Goal: Feedback & Contribution: Leave review/rating

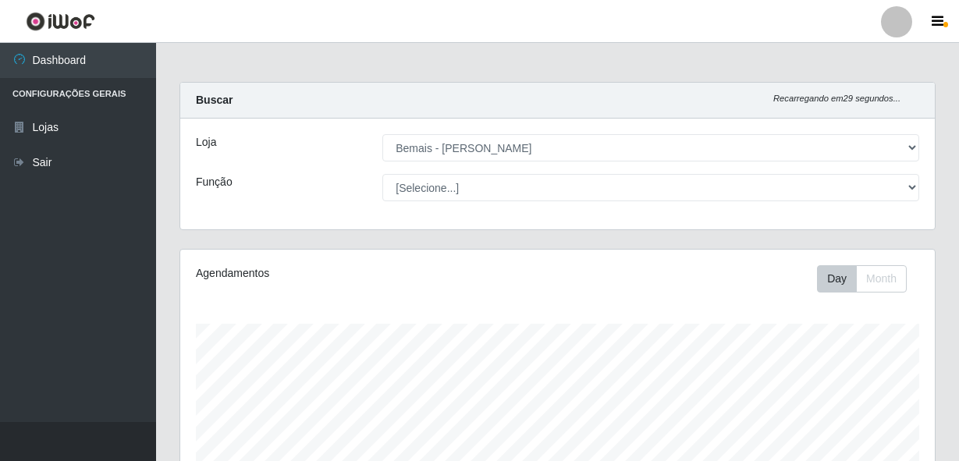
select select "230"
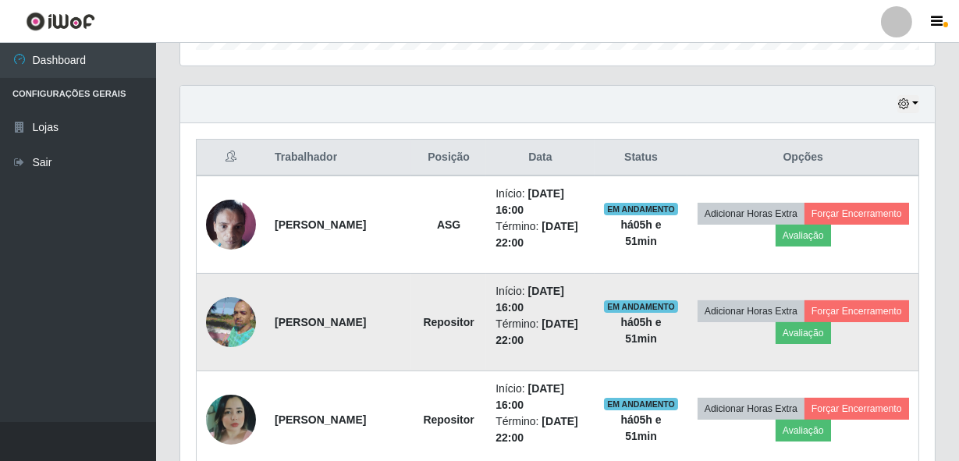
scroll to position [367, 0]
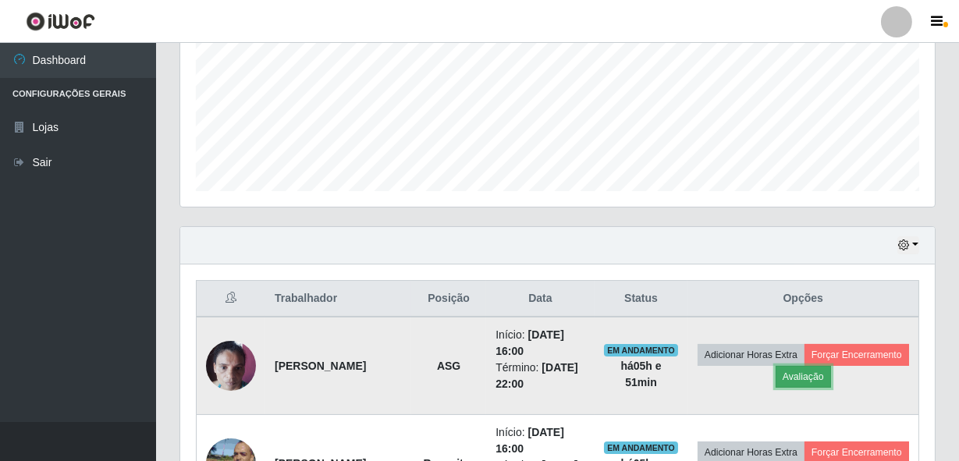
click at [831, 382] on button "Avaliação" at bounding box center [802, 377] width 55 height 22
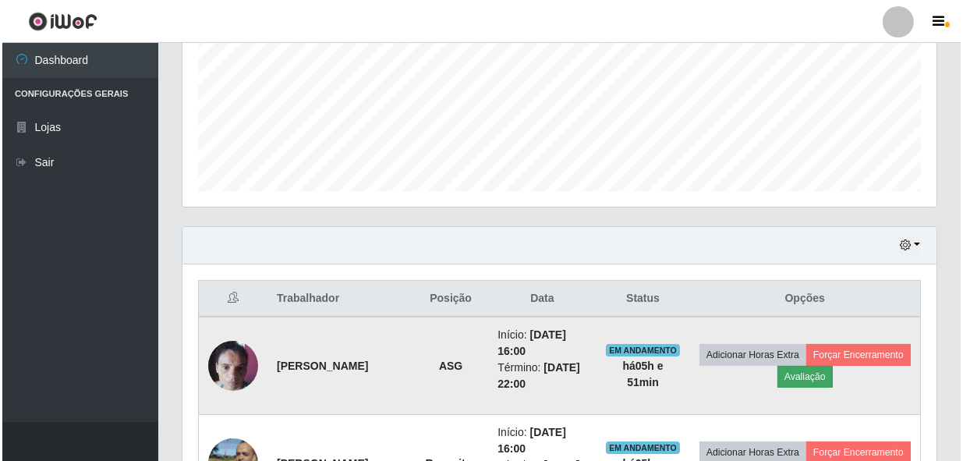
scroll to position [324, 747]
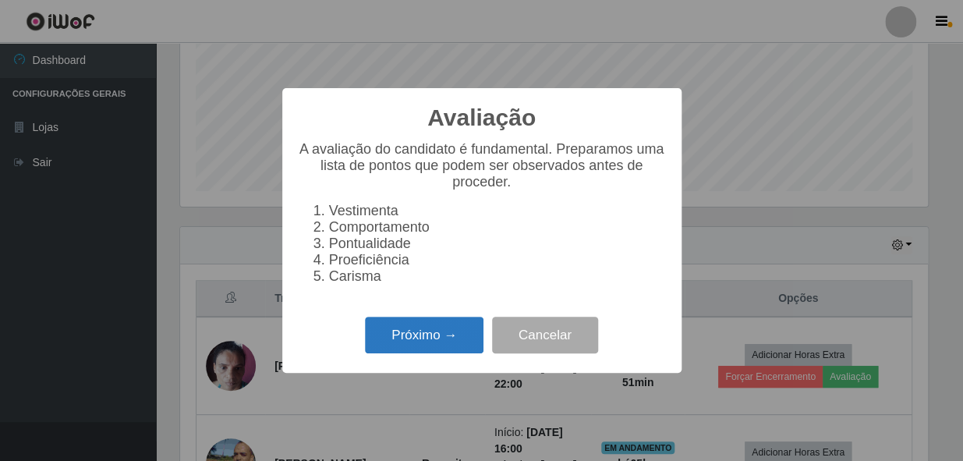
click at [441, 342] on button "Próximo →" at bounding box center [424, 335] width 119 height 37
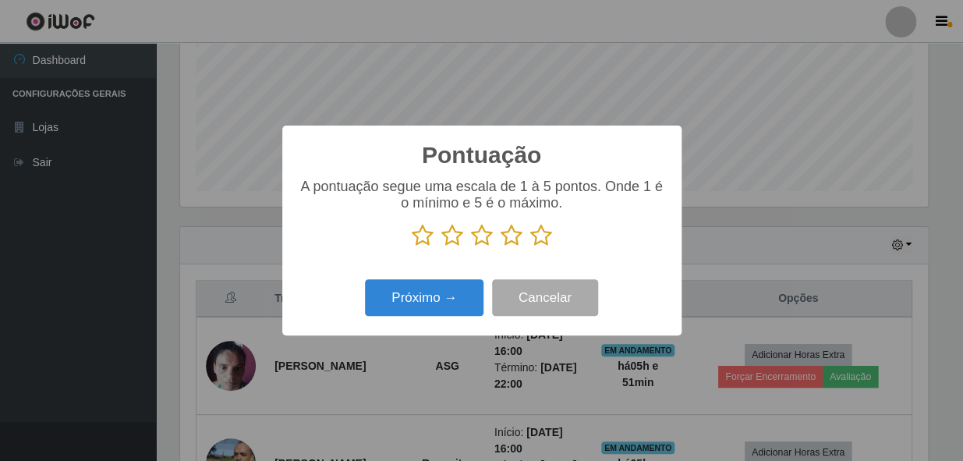
scroll to position [779593, 779168]
click at [538, 242] on icon at bounding box center [541, 235] width 22 height 23
click at [530, 247] on input "radio" at bounding box center [530, 247] width 0 height 0
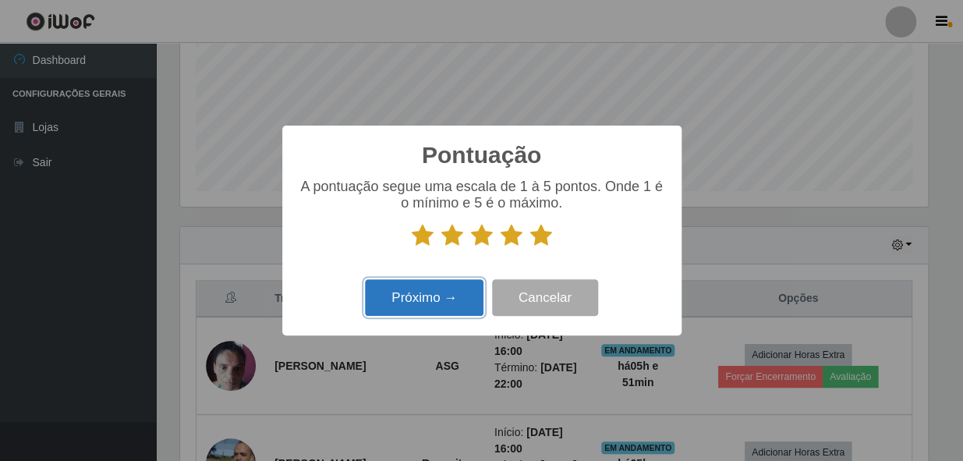
click at [464, 294] on button "Próximo →" at bounding box center [424, 297] width 119 height 37
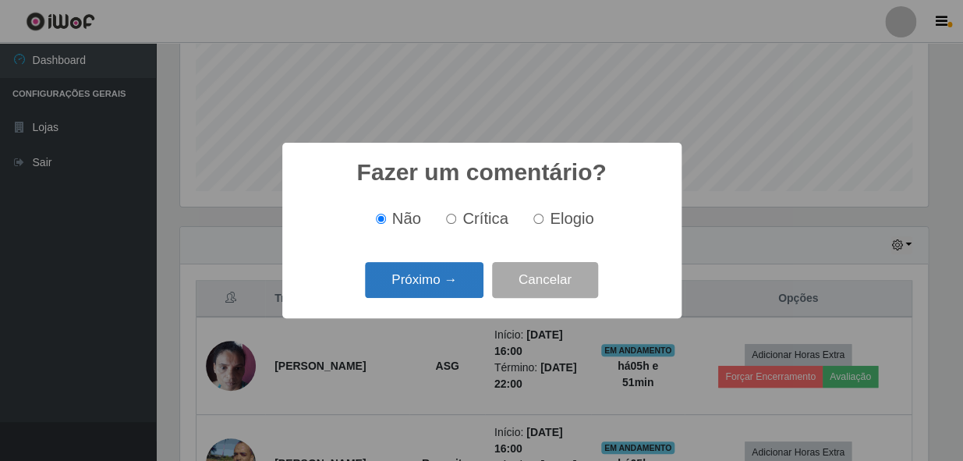
click at [464, 290] on button "Próximo →" at bounding box center [424, 280] width 119 height 37
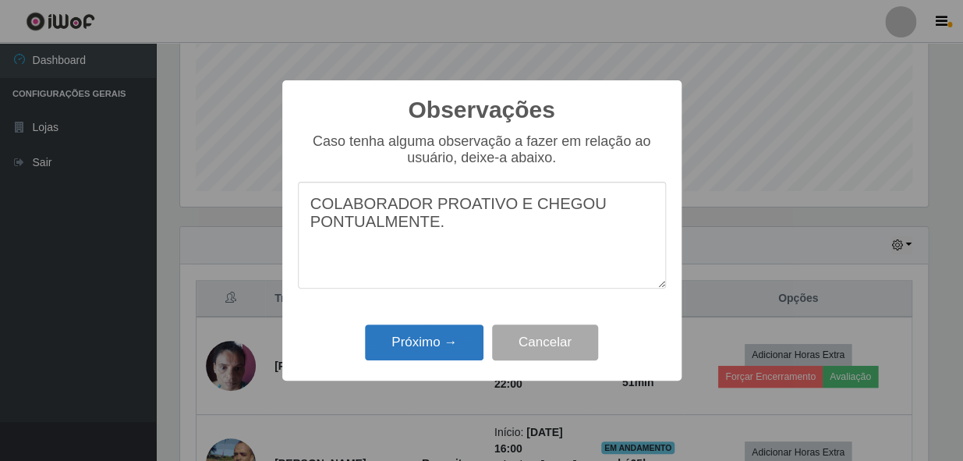
type textarea "COLABORADOR PROATIVO E CHEGOU PONTUALMENTE."
click at [429, 347] on button "Próximo →" at bounding box center [424, 342] width 119 height 37
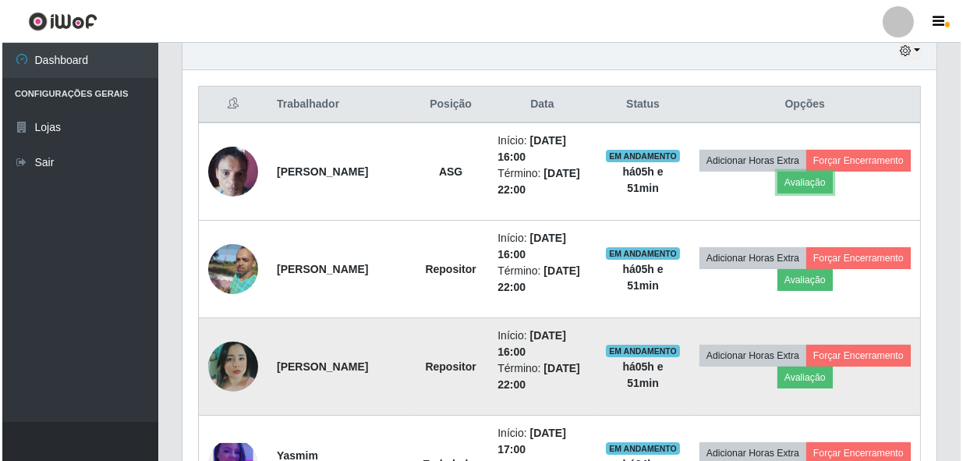
scroll to position [579, 0]
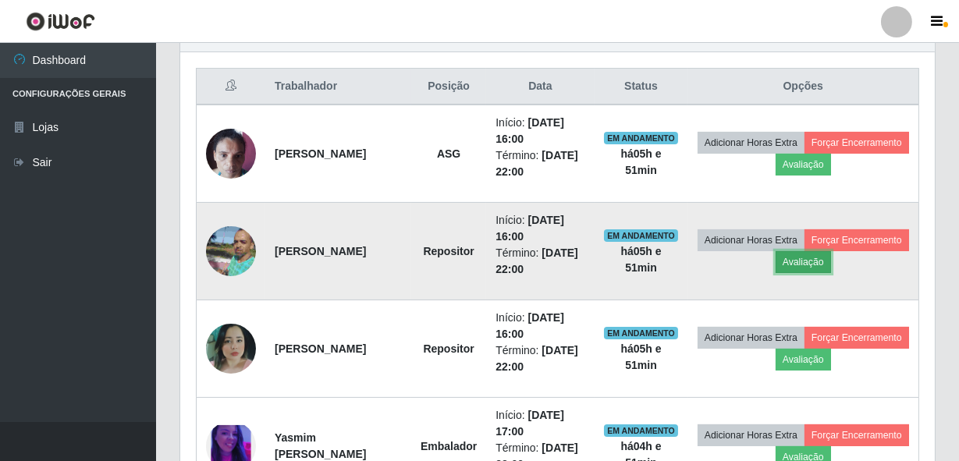
click at [831, 264] on button "Avaliação" at bounding box center [802, 262] width 55 height 22
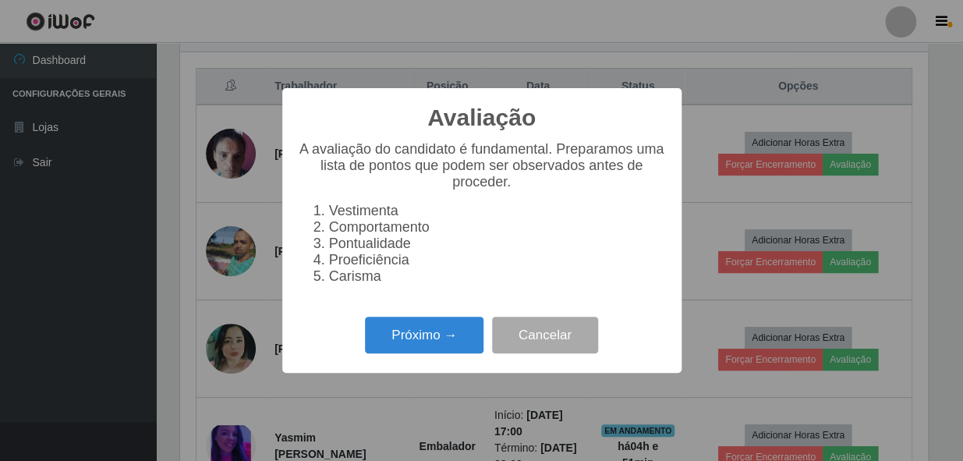
scroll to position [324, 747]
click at [431, 346] on button "Próximo →" at bounding box center [424, 335] width 119 height 37
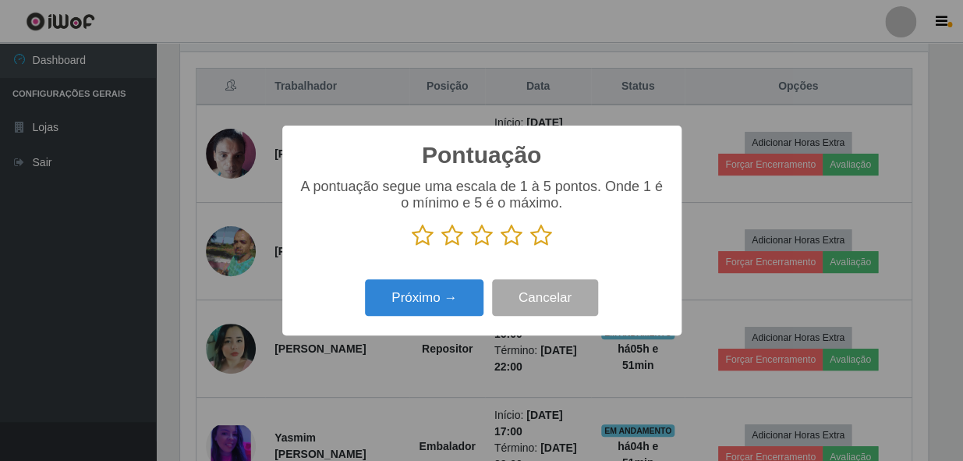
scroll to position [779593, 779168]
click at [537, 238] on icon at bounding box center [541, 235] width 22 height 23
click at [530, 247] on input "radio" at bounding box center [530, 247] width 0 height 0
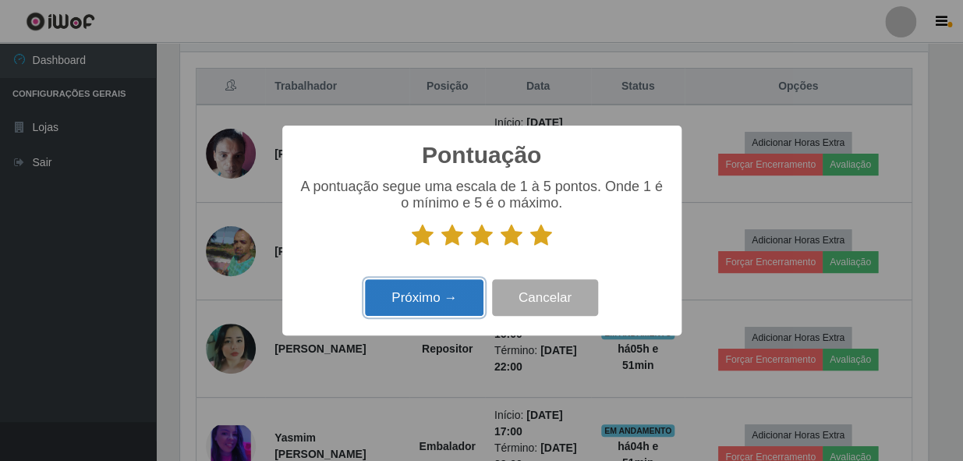
click at [437, 303] on button "Próximo →" at bounding box center [424, 297] width 119 height 37
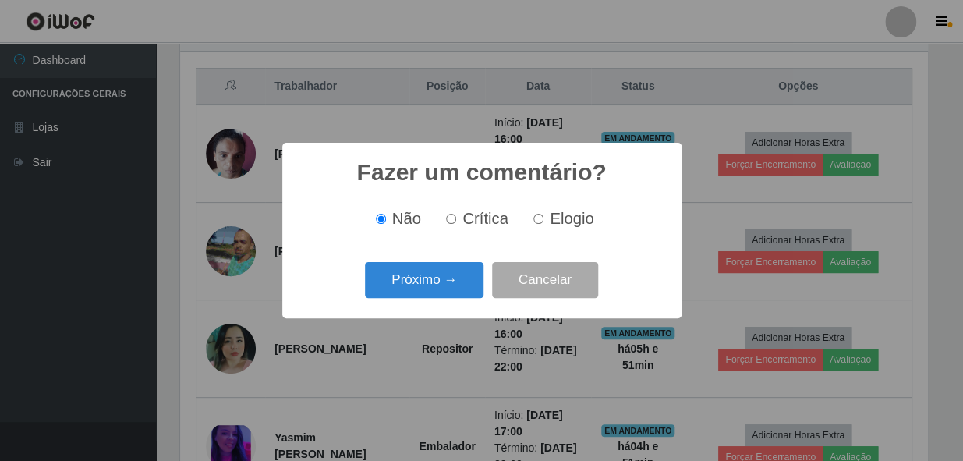
click at [432, 276] on button "Próximo →" at bounding box center [424, 280] width 119 height 37
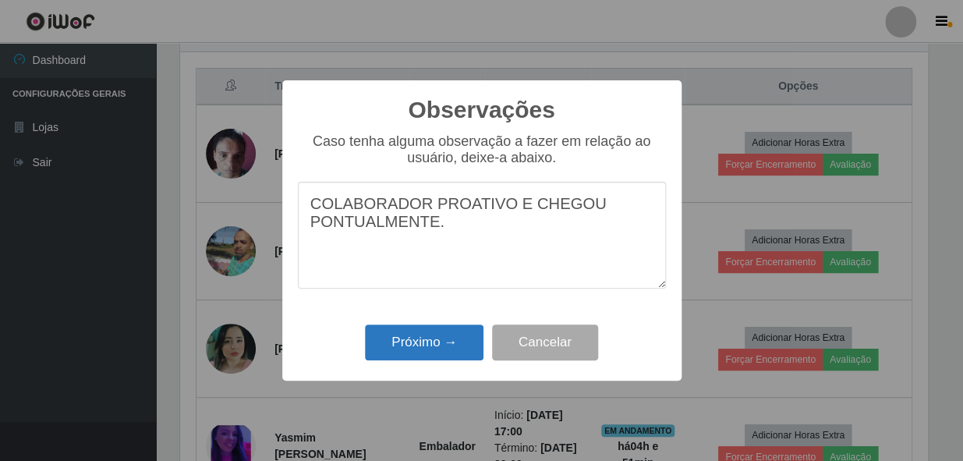
type textarea "COLABORADOR PROATIVO E CHEGOU PONTUALMENTE."
click at [424, 340] on button "Próximo →" at bounding box center [424, 342] width 119 height 37
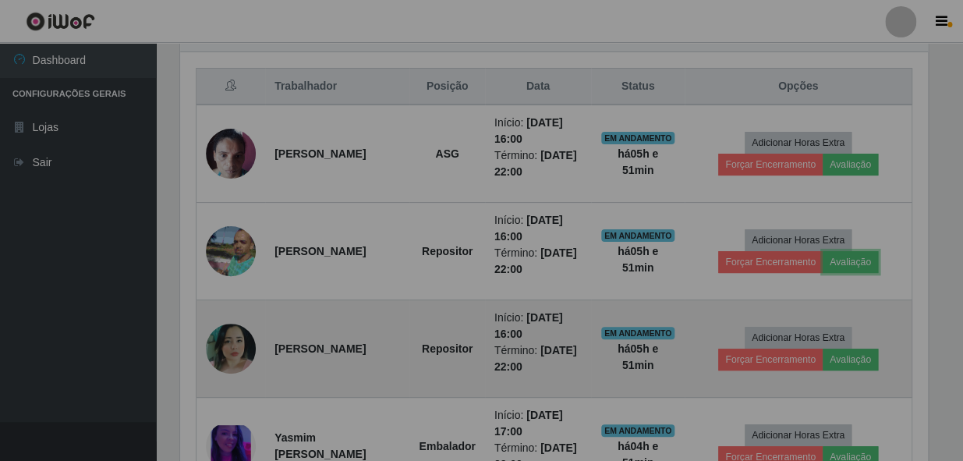
scroll to position [324, 754]
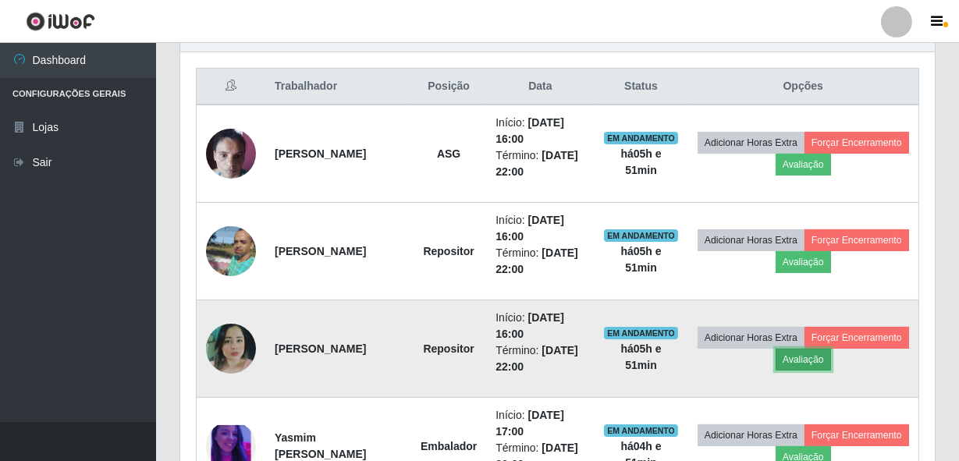
click at [831, 368] on button "Avaliação" at bounding box center [802, 360] width 55 height 22
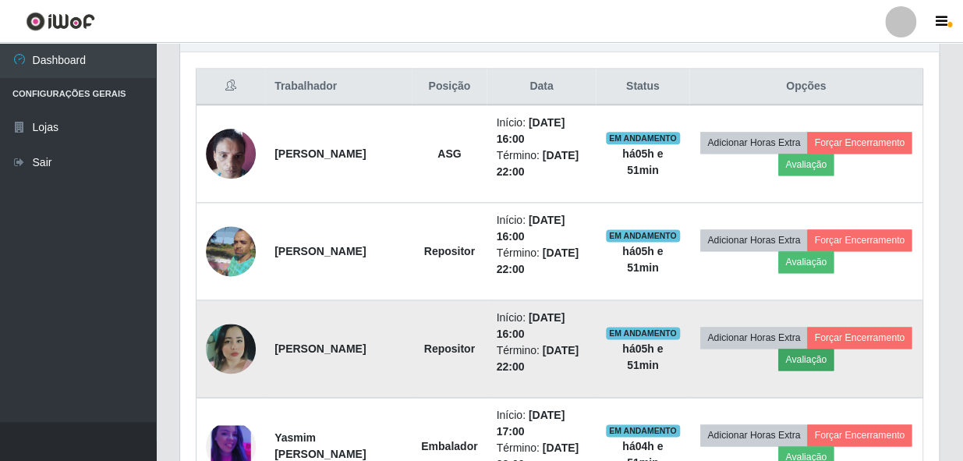
scroll to position [324, 747]
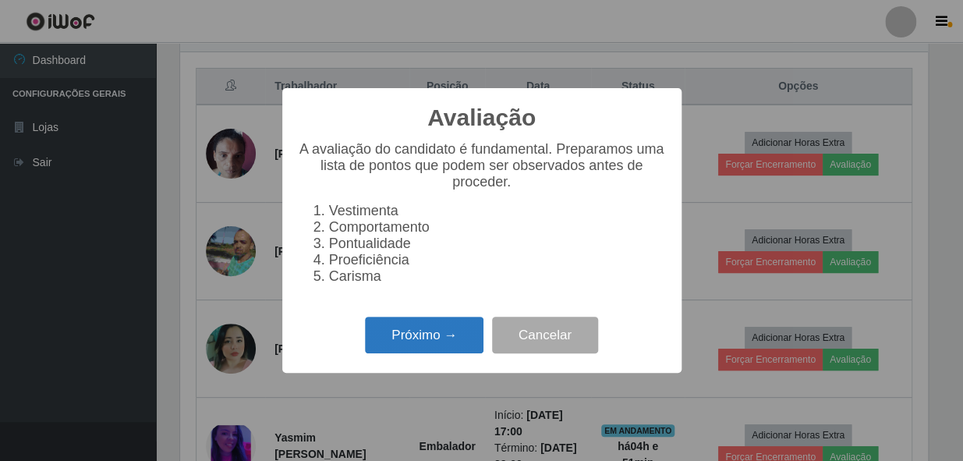
click at [411, 353] on button "Próximo →" at bounding box center [424, 335] width 119 height 37
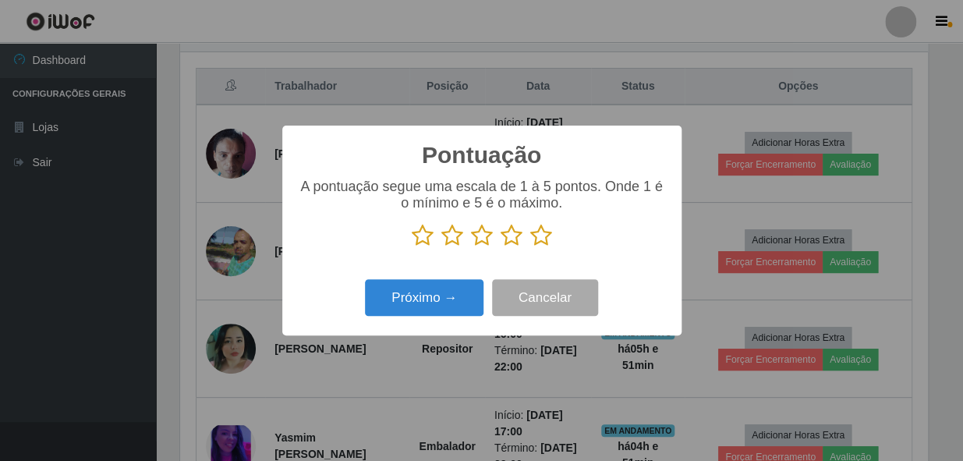
click at [539, 242] on icon at bounding box center [541, 235] width 22 height 23
click at [530, 247] on input "radio" at bounding box center [530, 247] width 0 height 0
click at [433, 318] on div "Próximo → Cancelar" at bounding box center [482, 297] width 368 height 44
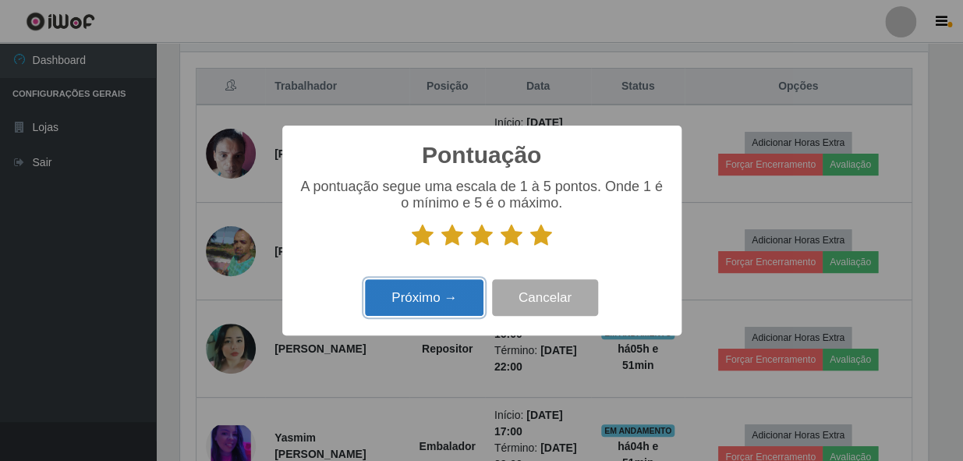
click at [433, 304] on button "Próximo →" at bounding box center [424, 297] width 119 height 37
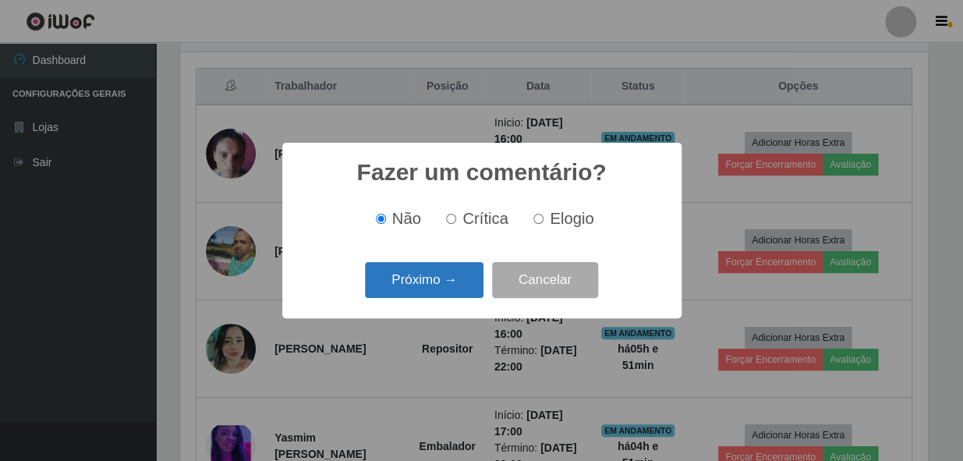
click at [445, 282] on button "Próximo →" at bounding box center [424, 280] width 119 height 37
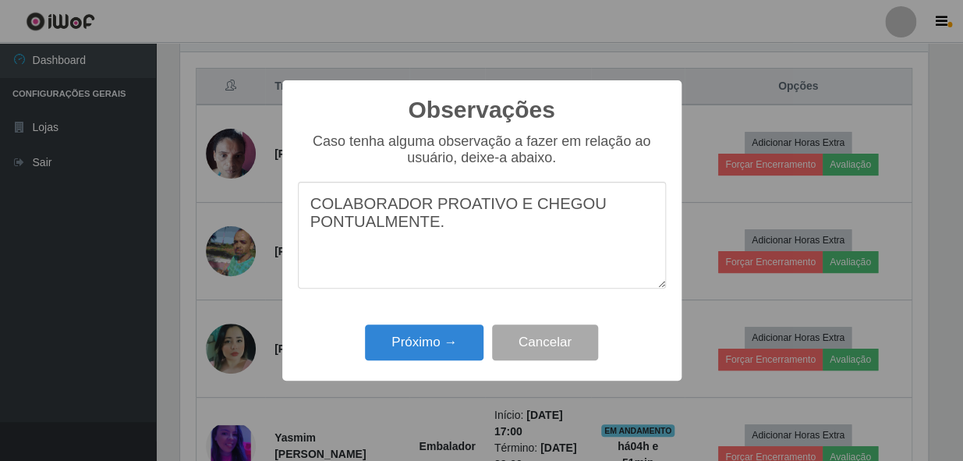
type textarea "COLABORADOR PROATIVO E CHEGOU PONTUALMENTE."
click at [427, 364] on div "Próximo → Cancelar" at bounding box center [482, 342] width 368 height 44
click at [427, 347] on button "Próximo →" at bounding box center [424, 342] width 119 height 37
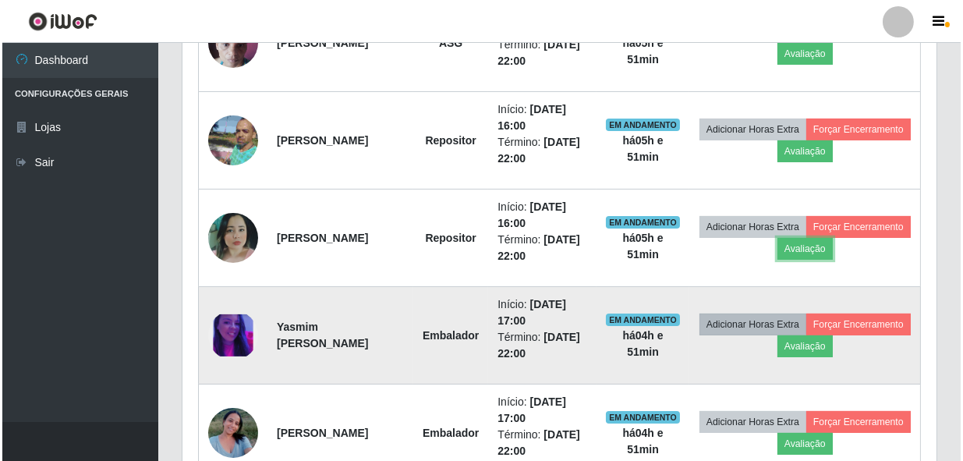
scroll to position [721, 0]
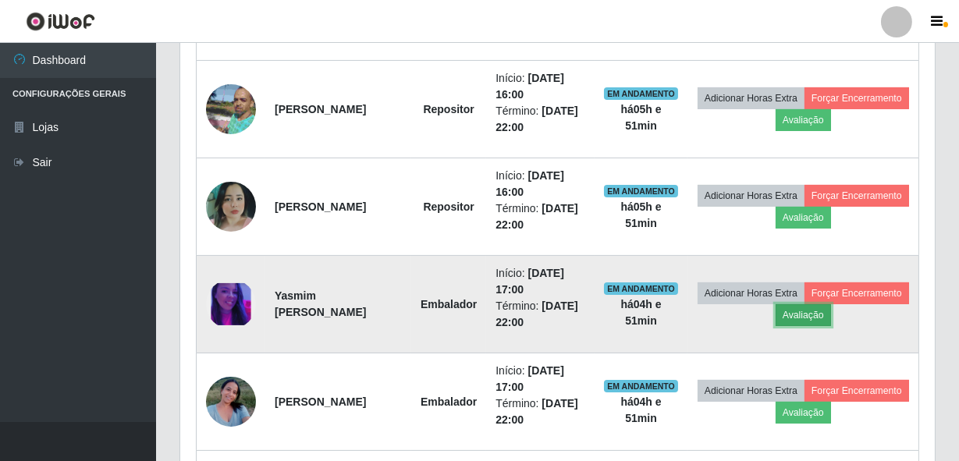
click at [831, 320] on button "Avaliação" at bounding box center [802, 315] width 55 height 22
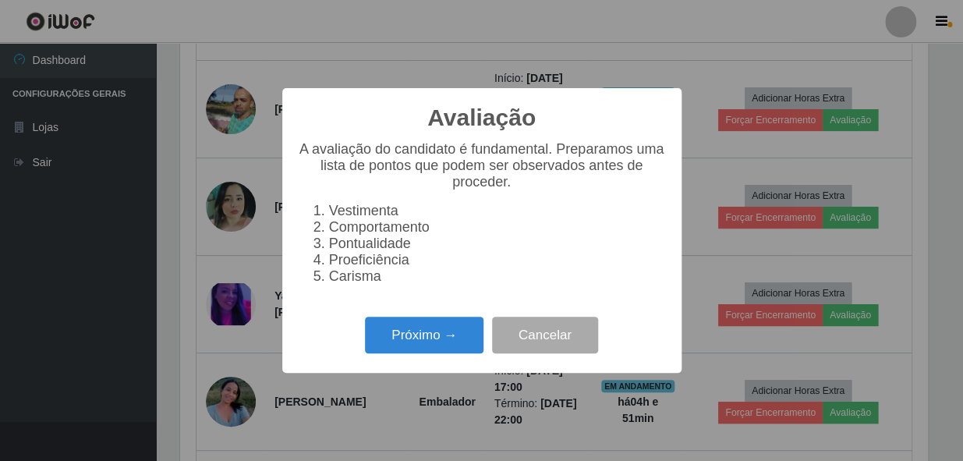
scroll to position [324, 747]
click at [421, 330] on button "Próximo →" at bounding box center [424, 335] width 119 height 37
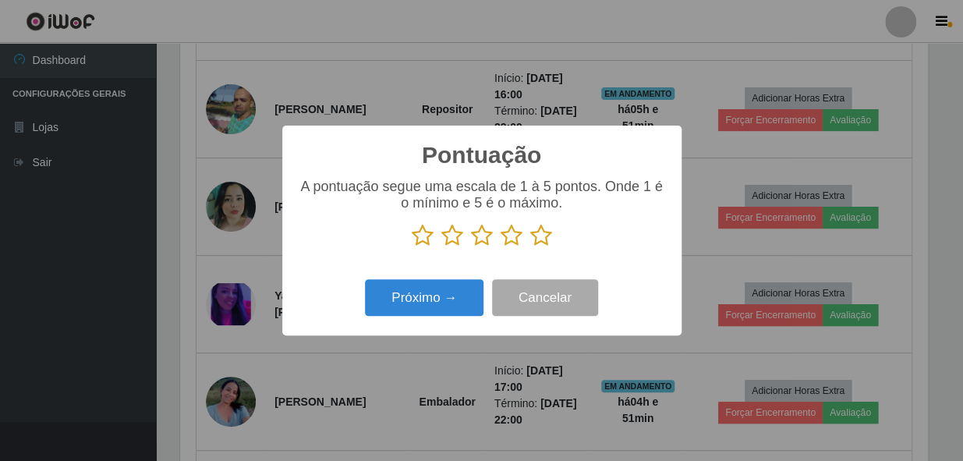
drag, startPoint x: 538, startPoint y: 246, endPoint x: 468, endPoint y: 272, distance: 75.0
click at [537, 246] on icon at bounding box center [541, 235] width 22 height 23
click at [530, 247] on input "radio" at bounding box center [530, 247] width 0 height 0
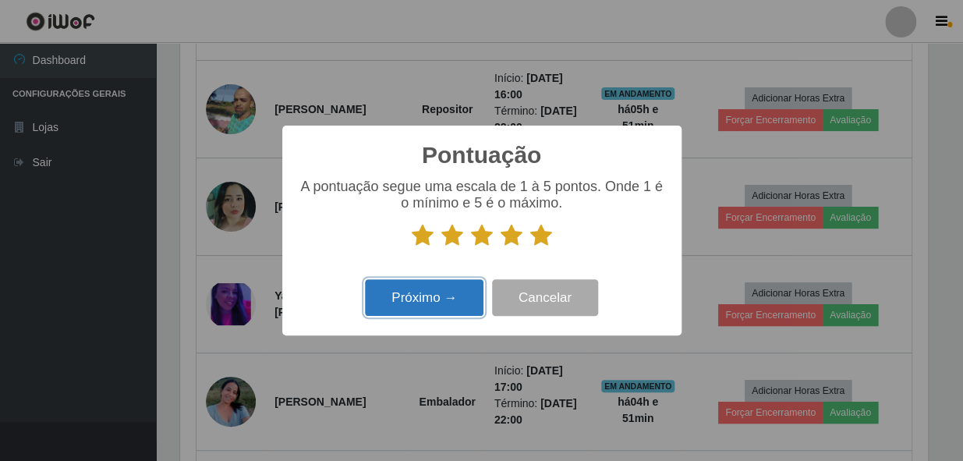
click at [424, 303] on button "Próximo →" at bounding box center [424, 297] width 119 height 37
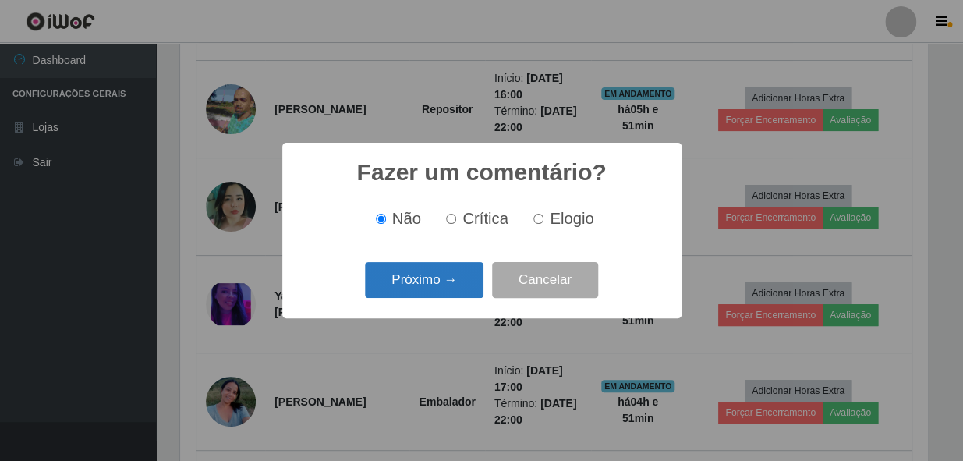
click at [425, 282] on button "Próximo →" at bounding box center [424, 280] width 119 height 37
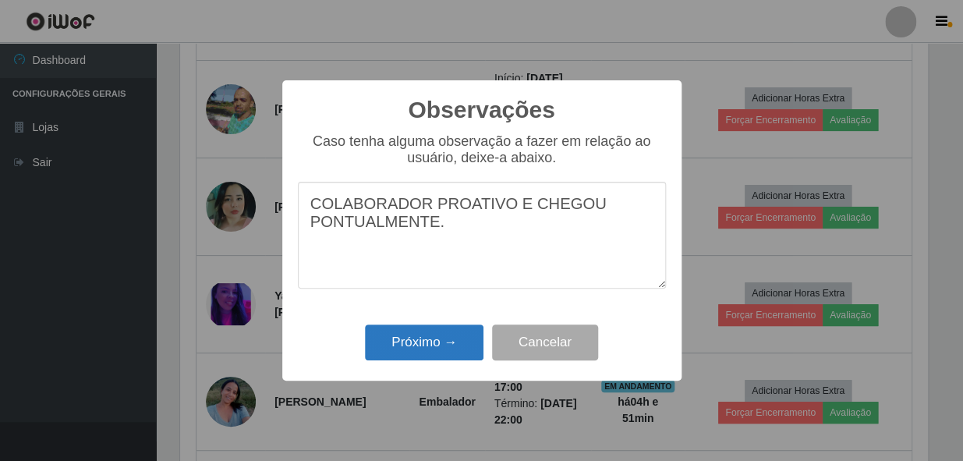
type textarea "COLABORADOR PROATIVO E CHEGOU PONTUALMENTE."
click at [413, 335] on button "Próximo →" at bounding box center [424, 342] width 119 height 37
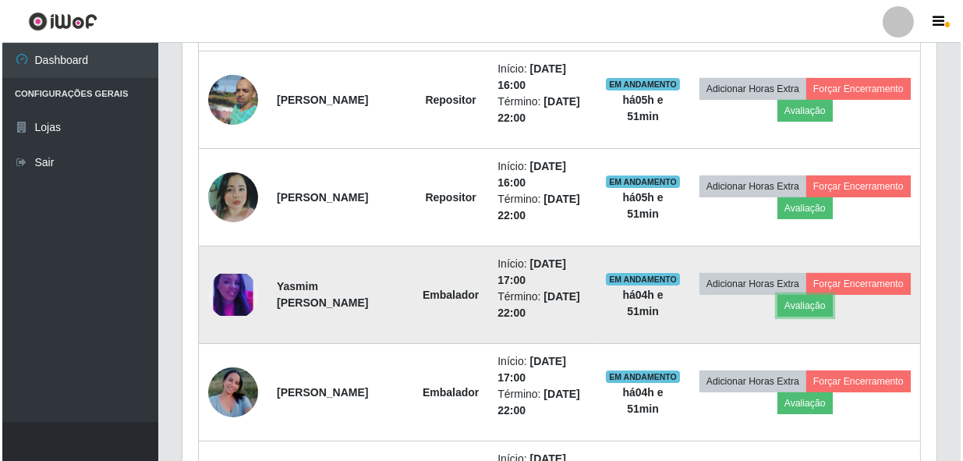
scroll to position [0, 0]
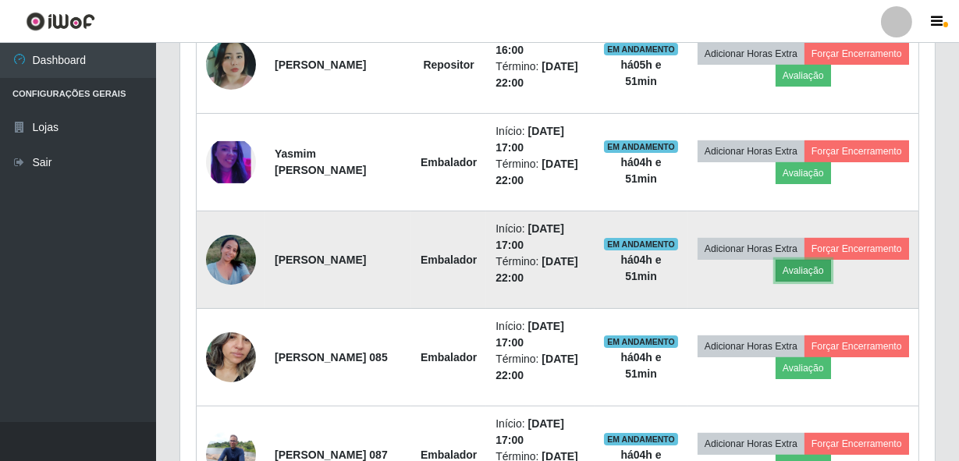
click at [831, 268] on button "Avaliação" at bounding box center [802, 271] width 55 height 22
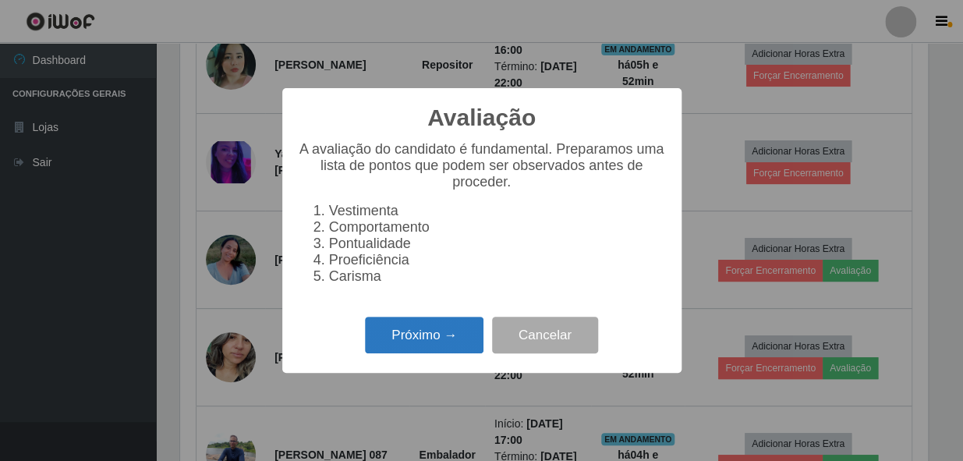
click at [403, 342] on button "Próximo →" at bounding box center [424, 335] width 119 height 37
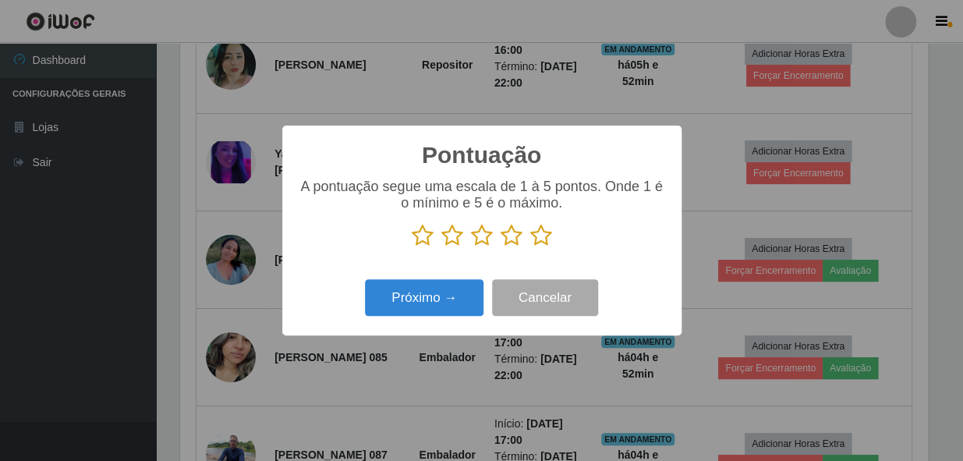
click at [545, 245] on icon at bounding box center [541, 235] width 22 height 23
click at [530, 247] on input "radio" at bounding box center [530, 247] width 0 height 0
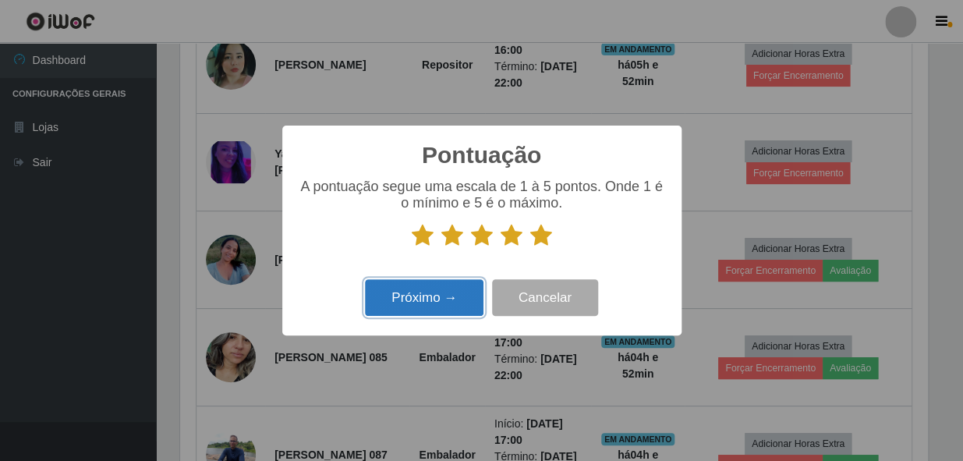
click at [454, 302] on button "Próximo →" at bounding box center [424, 297] width 119 height 37
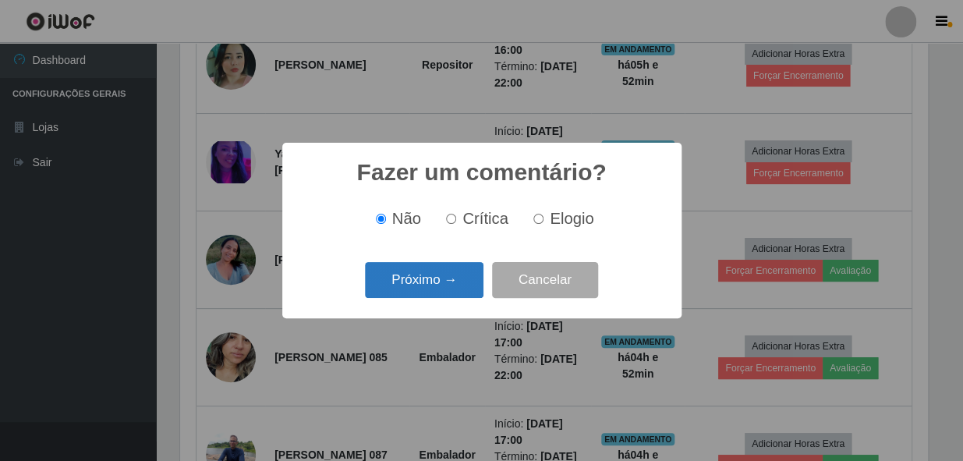
click at [434, 283] on button "Próximo →" at bounding box center [424, 280] width 119 height 37
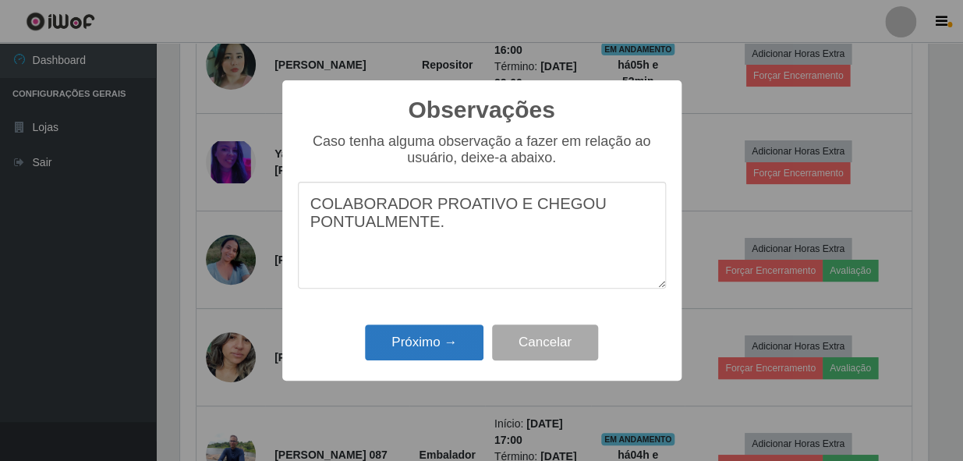
type textarea "COLABORADOR PROATIVO E CHEGOU PONTUALMENTE."
click at [443, 349] on button "Próximo →" at bounding box center [424, 342] width 119 height 37
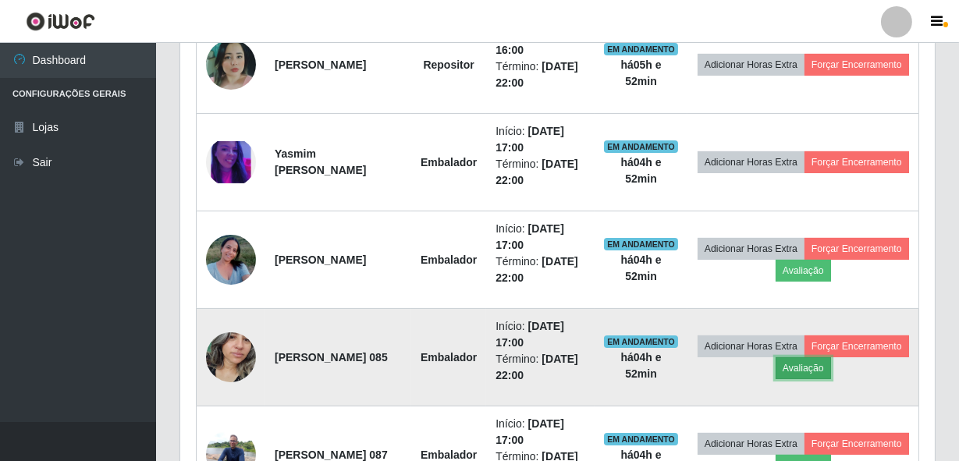
click at [831, 372] on button "Avaliação" at bounding box center [802, 368] width 55 height 22
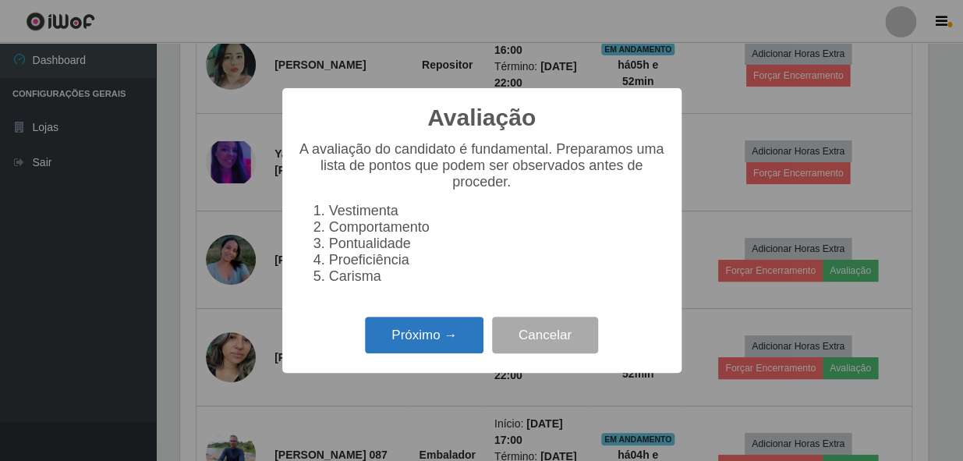
click at [397, 338] on button "Próximo →" at bounding box center [424, 335] width 119 height 37
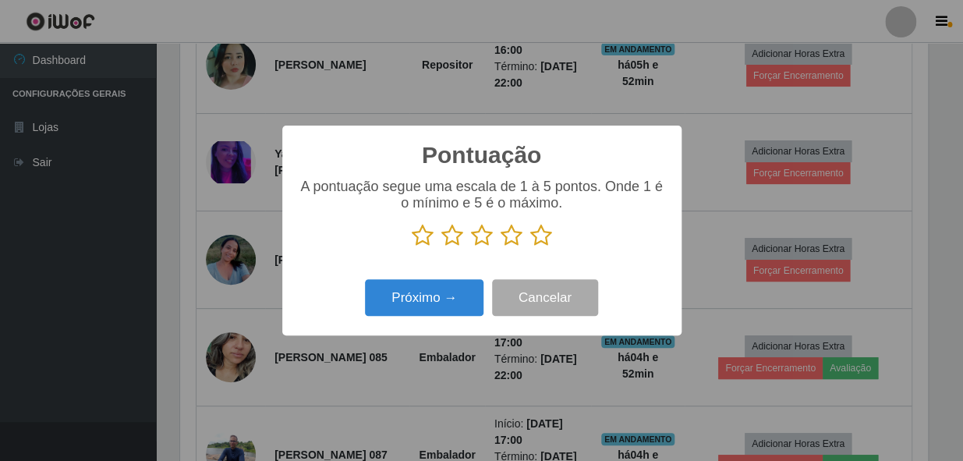
click at [538, 230] on icon at bounding box center [541, 235] width 22 height 23
click at [530, 247] on input "radio" at bounding box center [530, 247] width 0 height 0
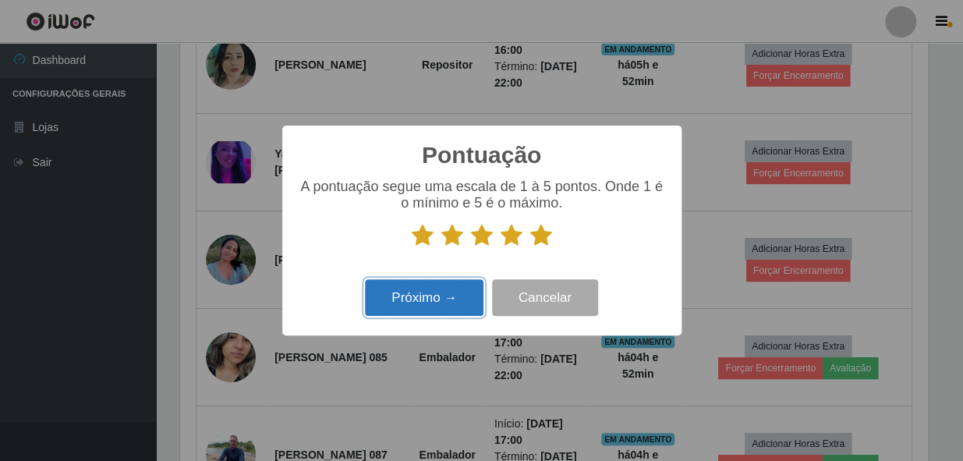
click at [468, 301] on button "Próximo →" at bounding box center [424, 297] width 119 height 37
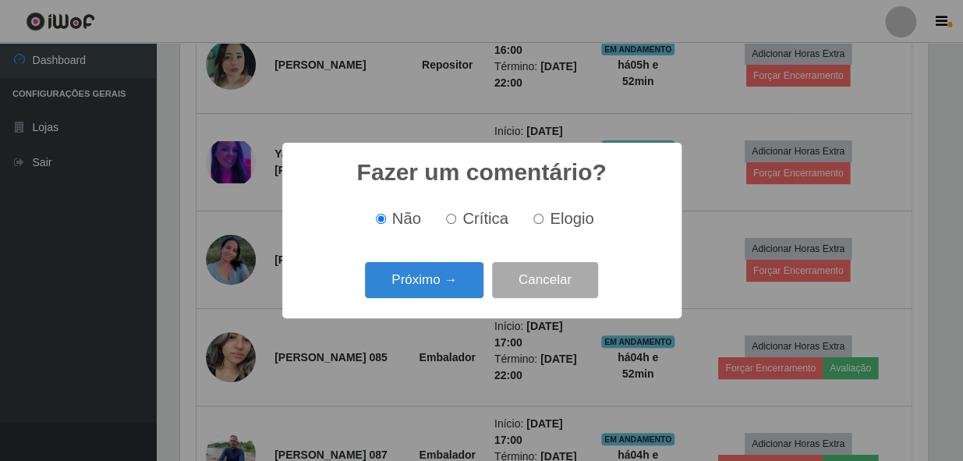
click at [466, 275] on button "Próximo →" at bounding box center [424, 280] width 119 height 37
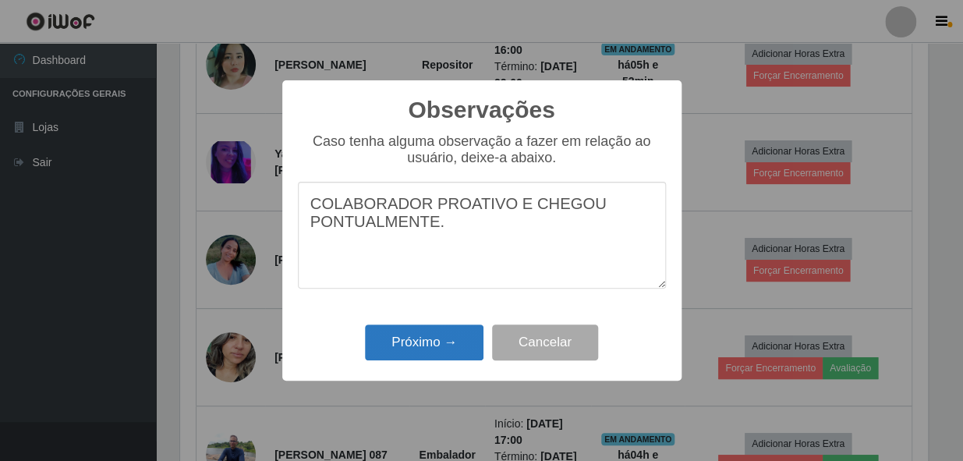
type textarea "COLABORADOR PROATIVO E CHEGOU PONTUALMENTE."
click at [432, 348] on button "Próximo →" at bounding box center [424, 342] width 119 height 37
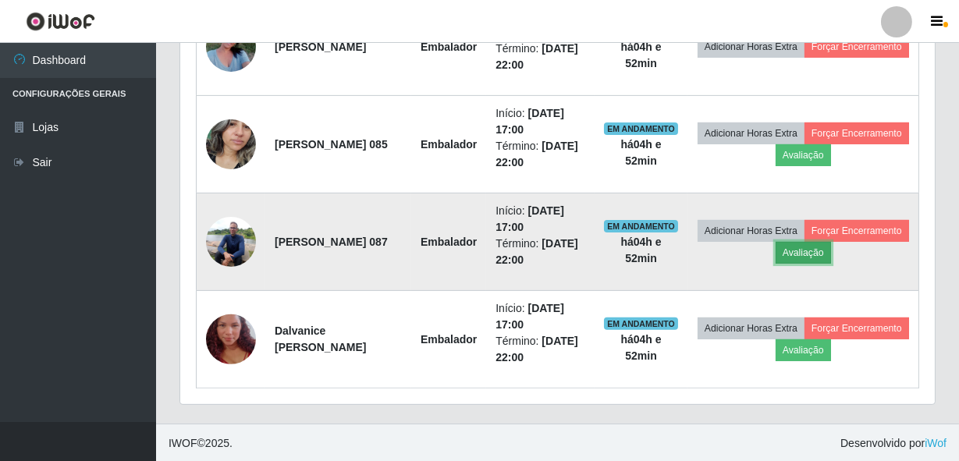
click at [831, 253] on button "Avaliação" at bounding box center [802, 253] width 55 height 22
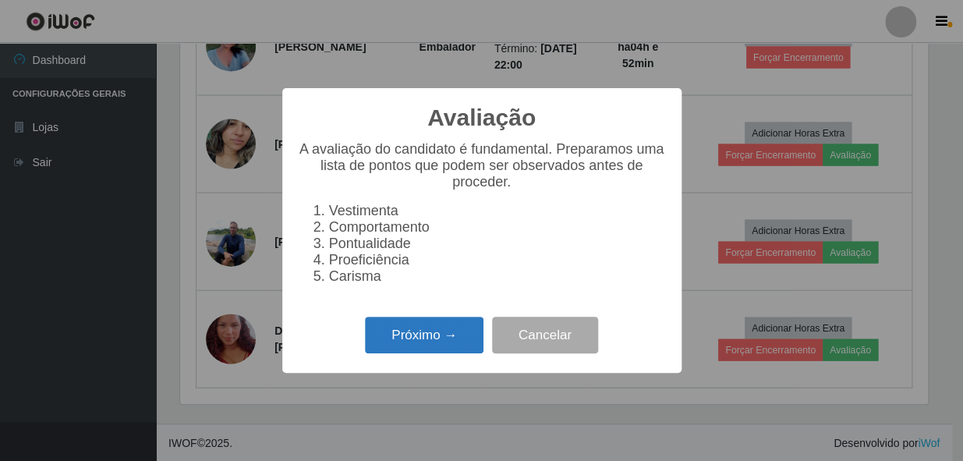
click at [410, 342] on button "Próximo →" at bounding box center [424, 335] width 119 height 37
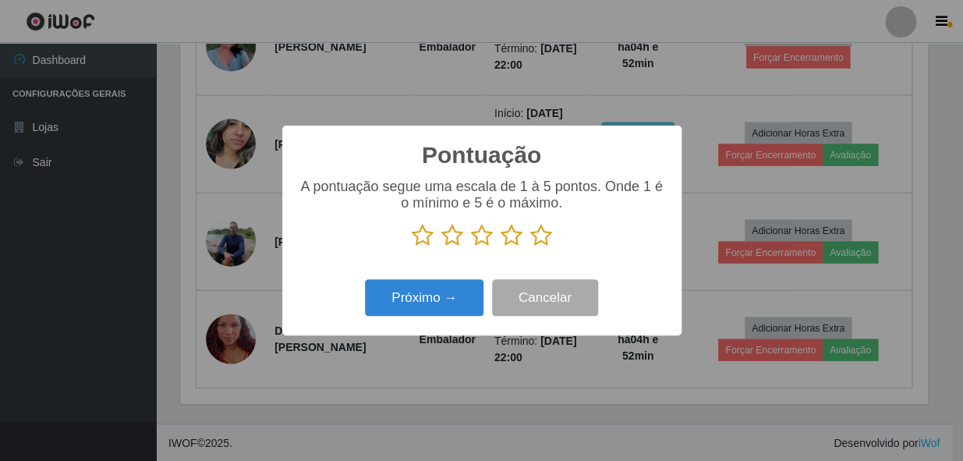
click at [536, 243] on icon at bounding box center [541, 235] width 22 height 23
click at [530, 247] on input "radio" at bounding box center [530, 247] width 0 height 0
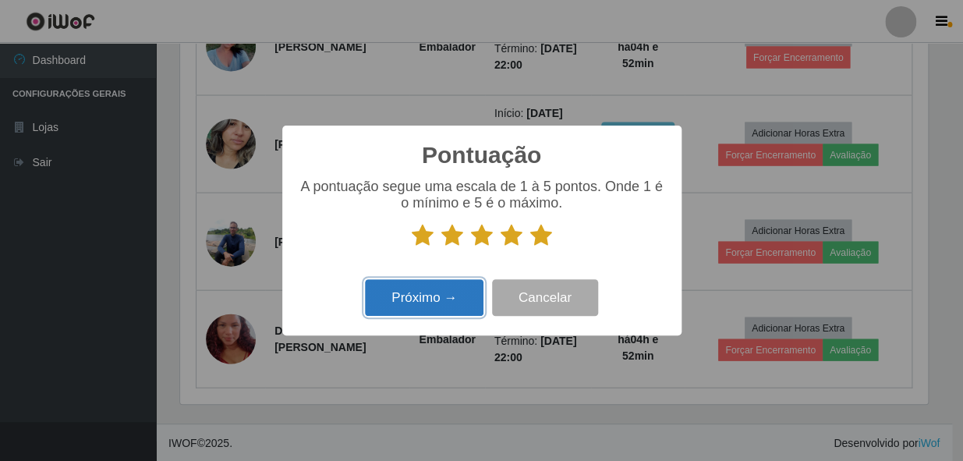
click at [440, 308] on button "Próximo →" at bounding box center [424, 297] width 119 height 37
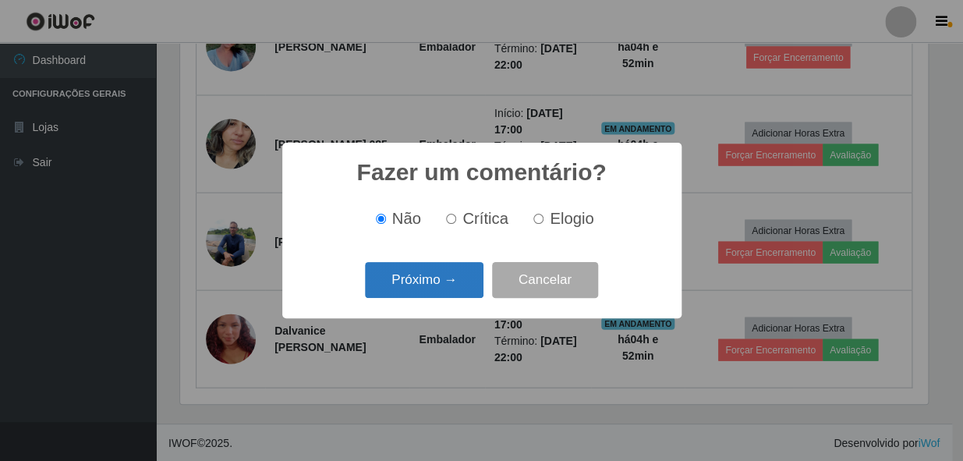
click at [441, 275] on button "Próximo →" at bounding box center [424, 280] width 119 height 37
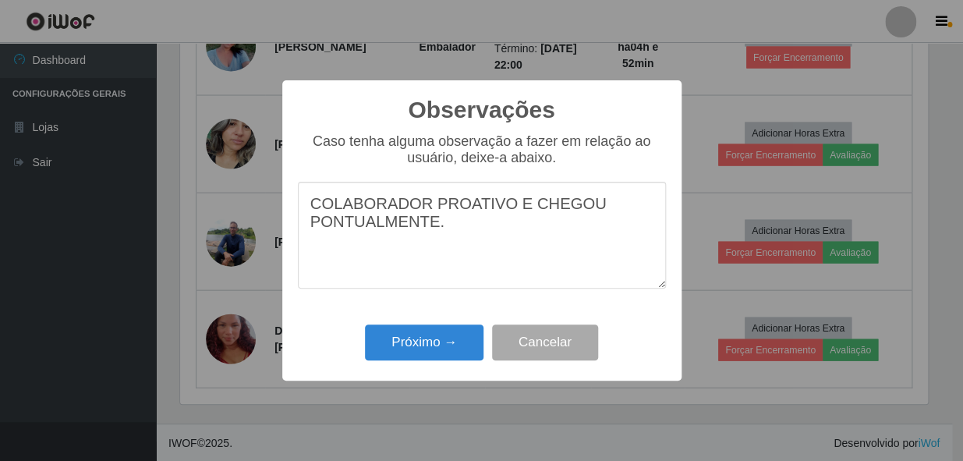
type textarea "COLABORADOR PROATIVO E CHEGOU PONTUALMENTE."
click at [424, 364] on div "Próximo → Cancelar" at bounding box center [482, 342] width 368 height 44
click at [424, 345] on button "Próximo →" at bounding box center [424, 342] width 119 height 37
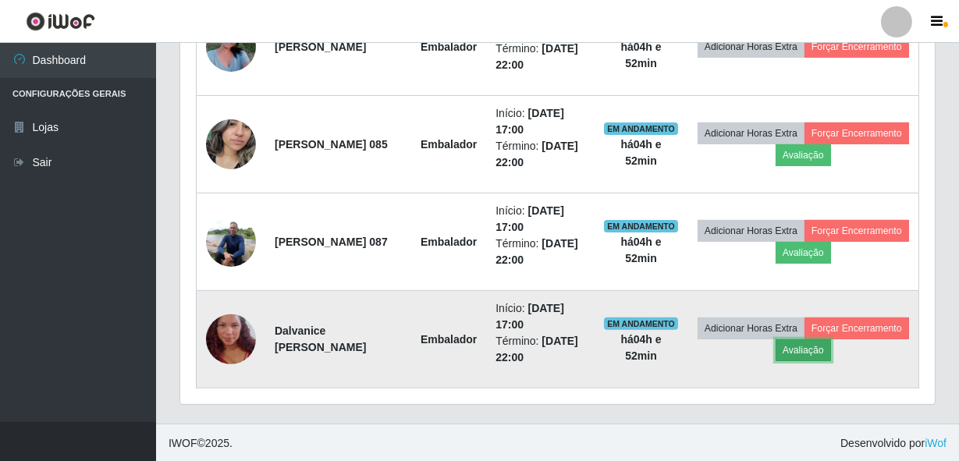
click at [831, 345] on button "Avaliação" at bounding box center [802, 350] width 55 height 22
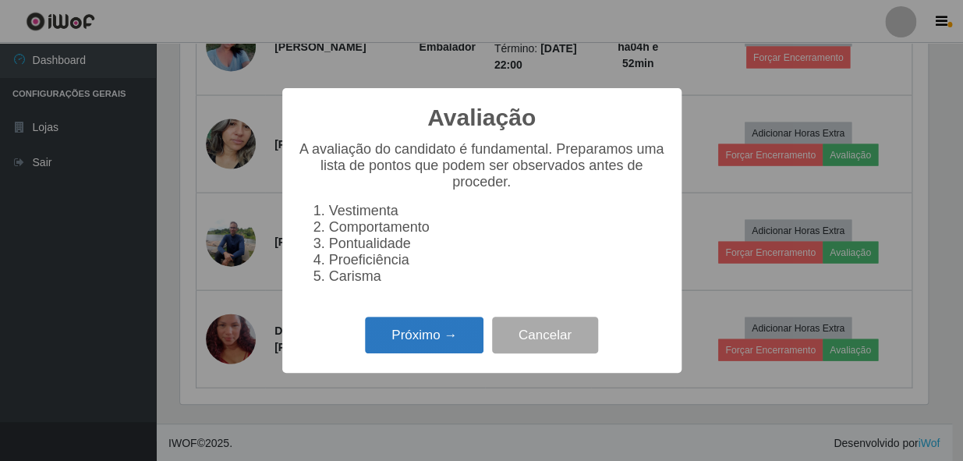
click at [452, 348] on button "Próximo →" at bounding box center [424, 335] width 119 height 37
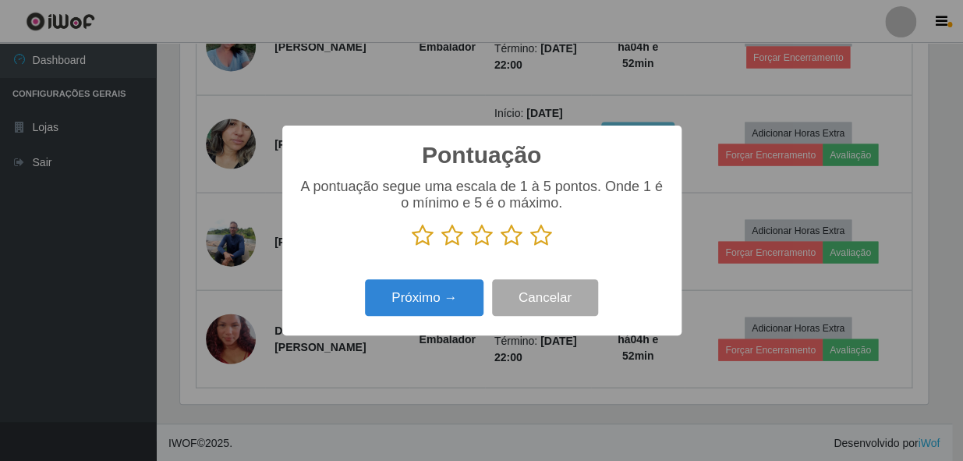
click at [544, 235] on icon at bounding box center [541, 235] width 22 height 23
click at [530, 247] on input "radio" at bounding box center [530, 247] width 0 height 0
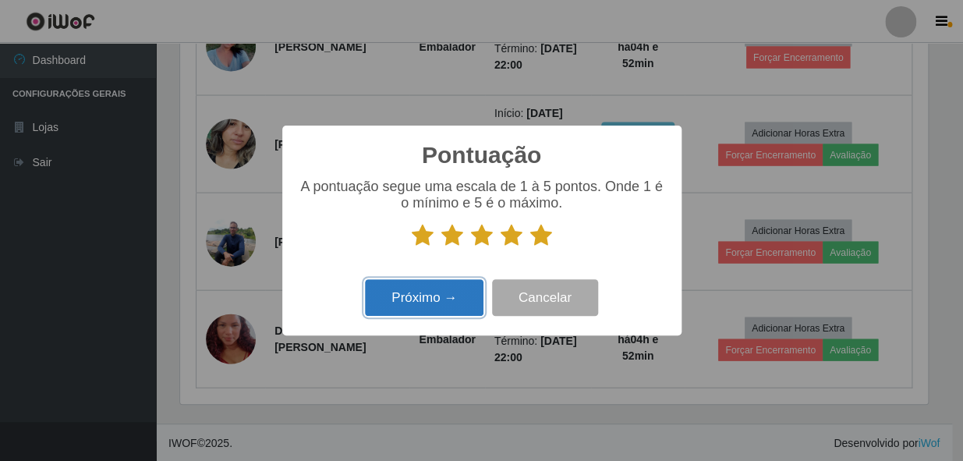
click at [447, 310] on button "Próximo →" at bounding box center [424, 297] width 119 height 37
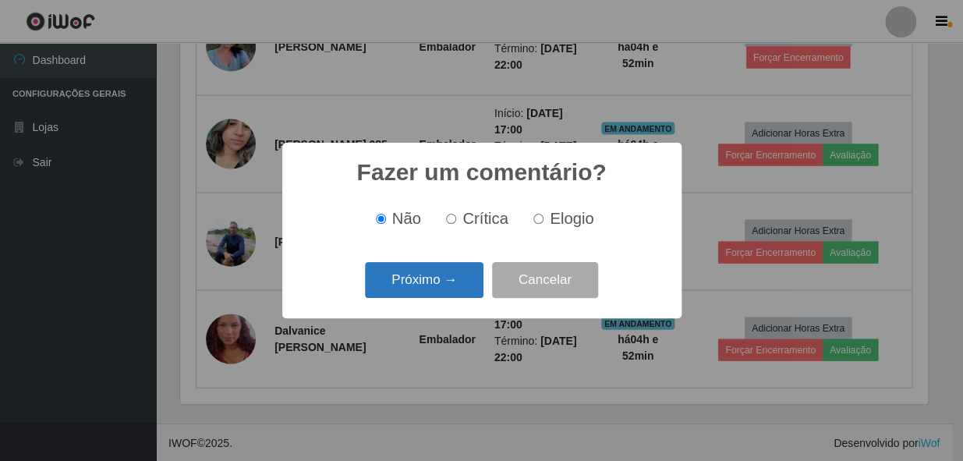
click at [445, 265] on button "Próximo →" at bounding box center [424, 280] width 119 height 37
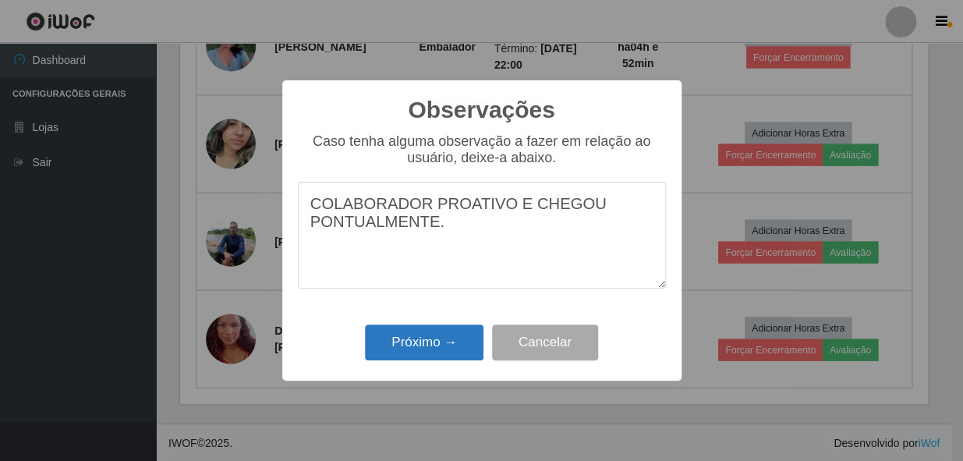
type textarea "COLABORADOR PROATIVO E CHEGOU PONTUALMENTE."
click at [420, 340] on button "Próximo →" at bounding box center [424, 342] width 119 height 37
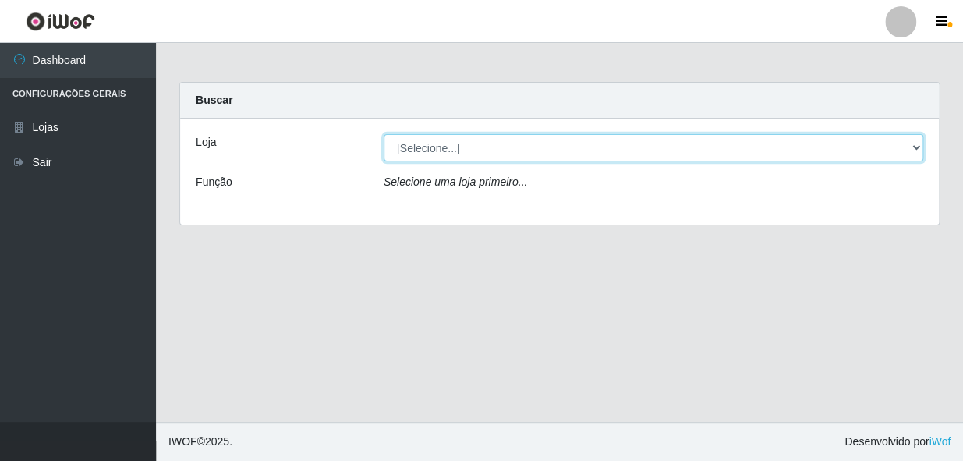
drag, startPoint x: 545, startPoint y: 151, endPoint x: 545, endPoint y: 162, distance: 11.7
click at [545, 151] on select "[Selecione...] Bemais - Ruy Carneiro" at bounding box center [654, 147] width 540 height 27
select select "230"
click at [384, 134] on select "[Selecione...] Bemais - Ruy Carneiro" at bounding box center [654, 147] width 540 height 27
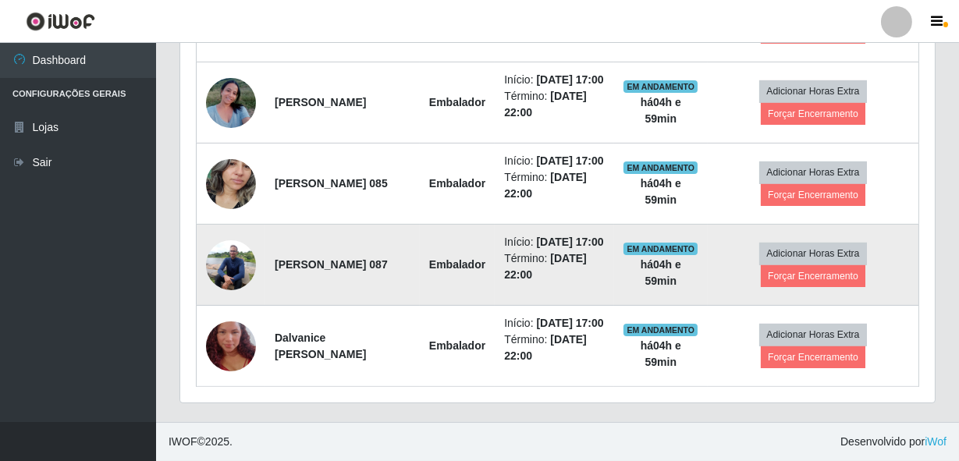
scroll to position [1076, 0]
click at [803, 265] on button "Forçar Encerramento" at bounding box center [812, 276] width 105 height 22
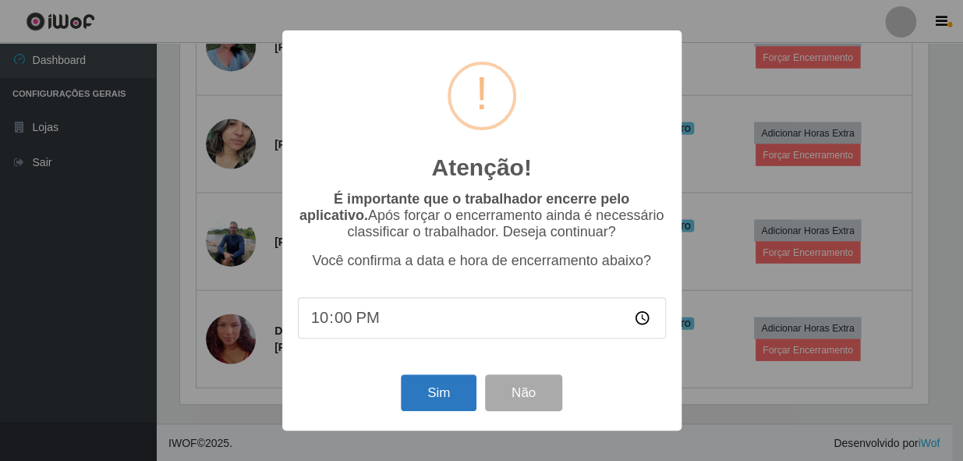
click at [428, 378] on div "Sim Não" at bounding box center [482, 392] width 368 height 44
click at [425, 392] on button "Sim" at bounding box center [439, 392] width 76 height 37
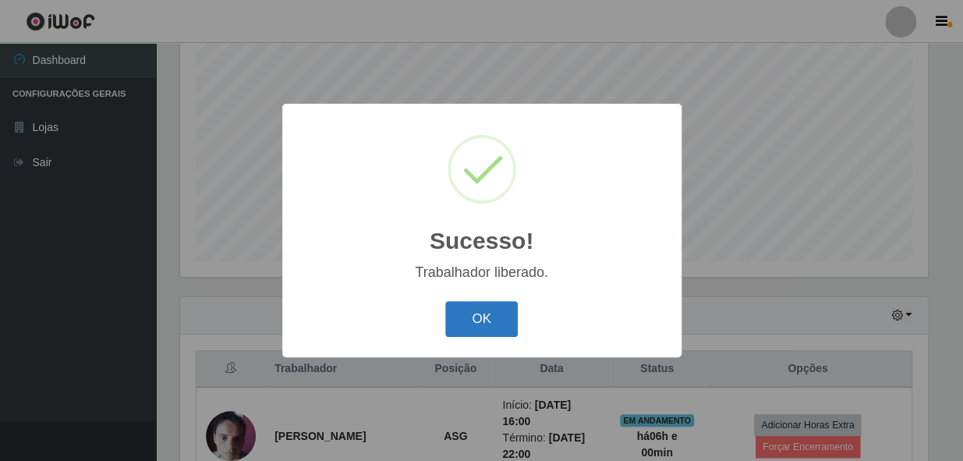
click at [488, 324] on button "OK" at bounding box center [481, 319] width 73 height 37
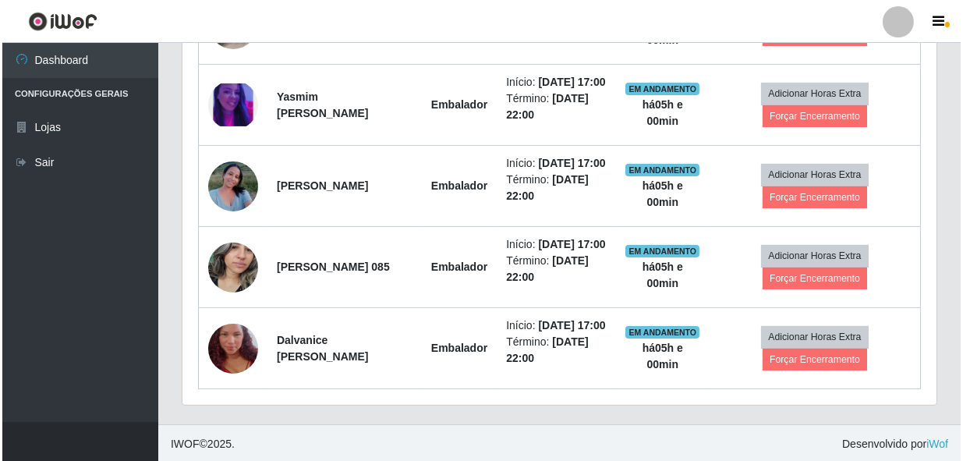
scroll to position [977, 0]
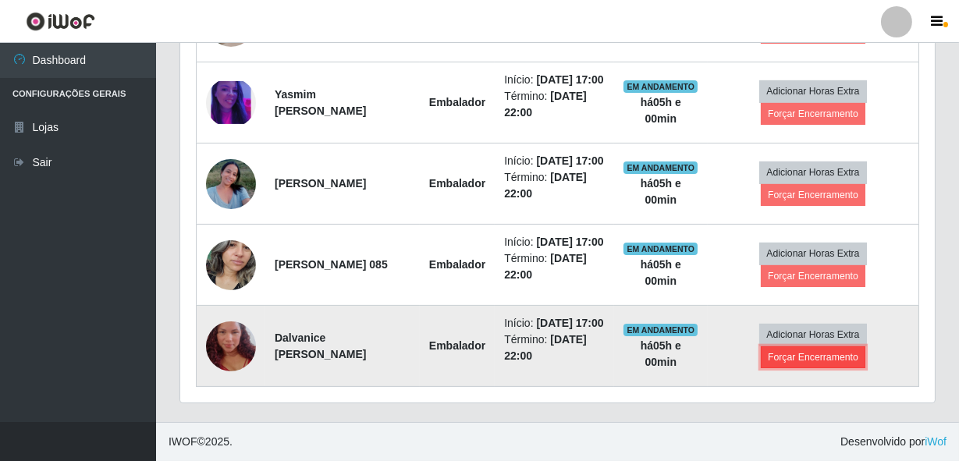
click at [788, 346] on button "Forçar Encerramento" at bounding box center [812, 357] width 105 height 22
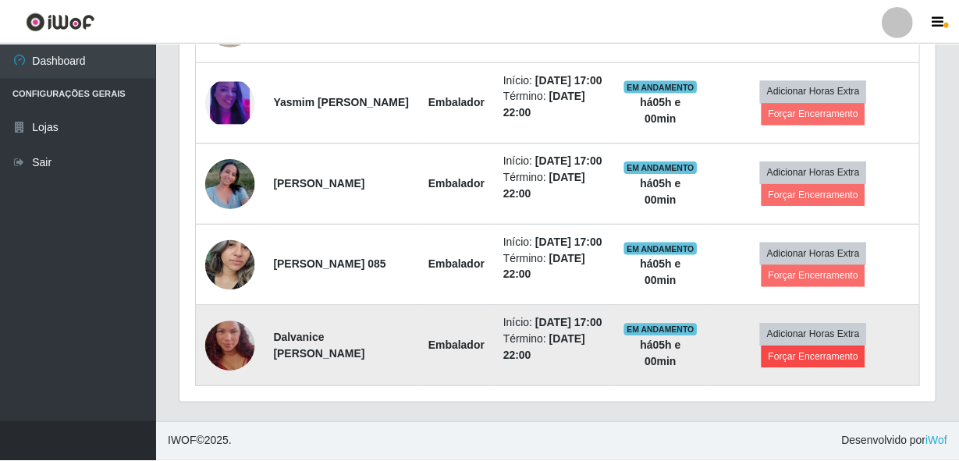
scroll to position [324, 747]
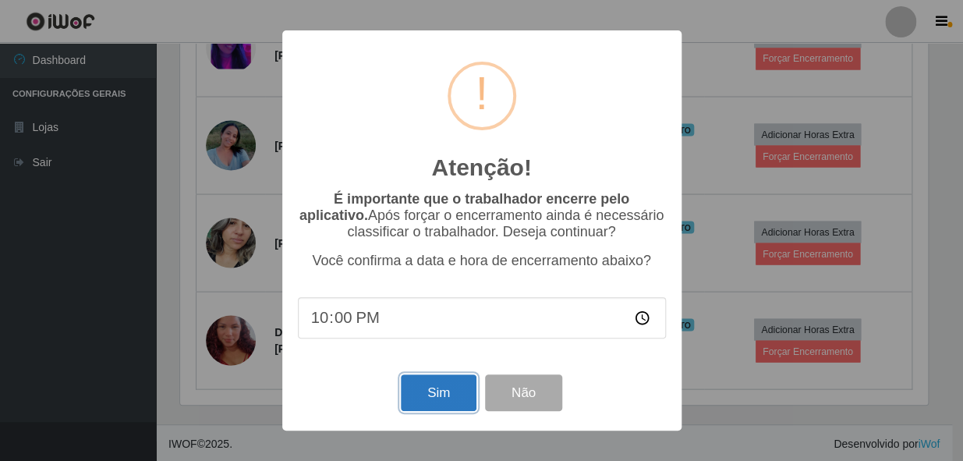
click at [443, 392] on button "Sim" at bounding box center [439, 392] width 76 height 37
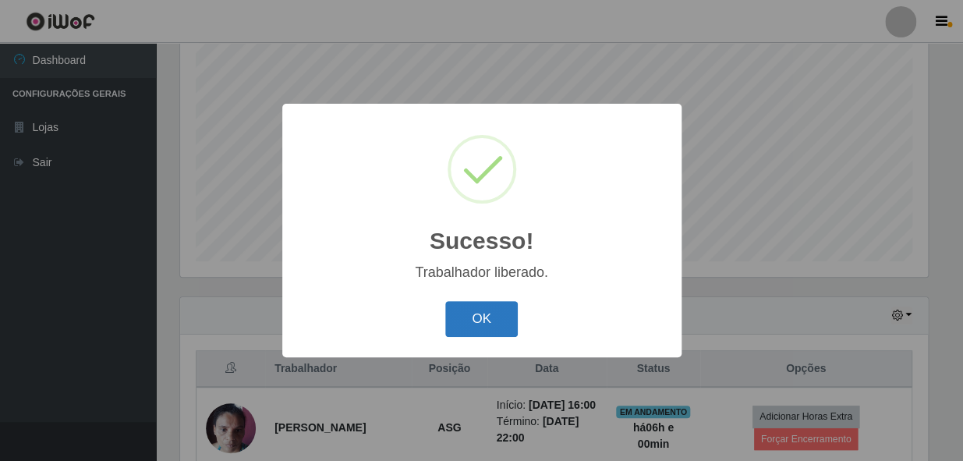
click at [469, 320] on button "OK" at bounding box center [481, 319] width 73 height 37
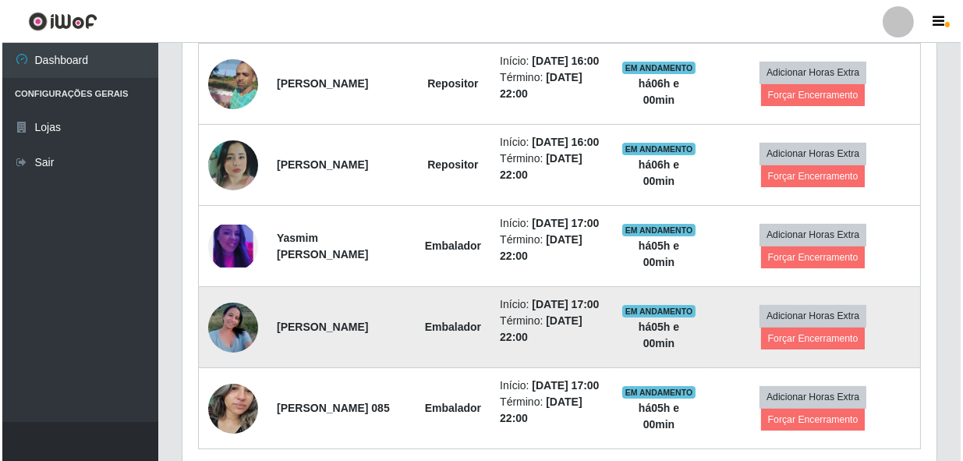
scroll to position [792, 0]
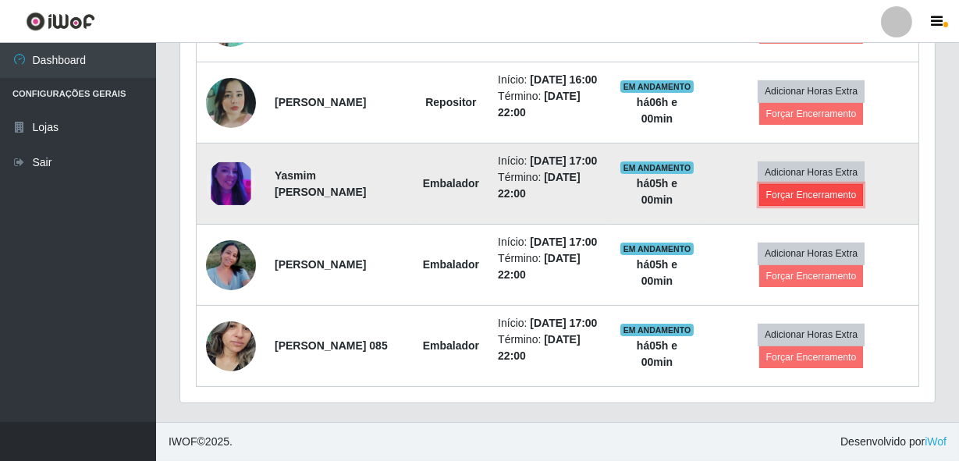
click at [806, 206] on button "Forçar Encerramento" at bounding box center [811, 195] width 105 height 22
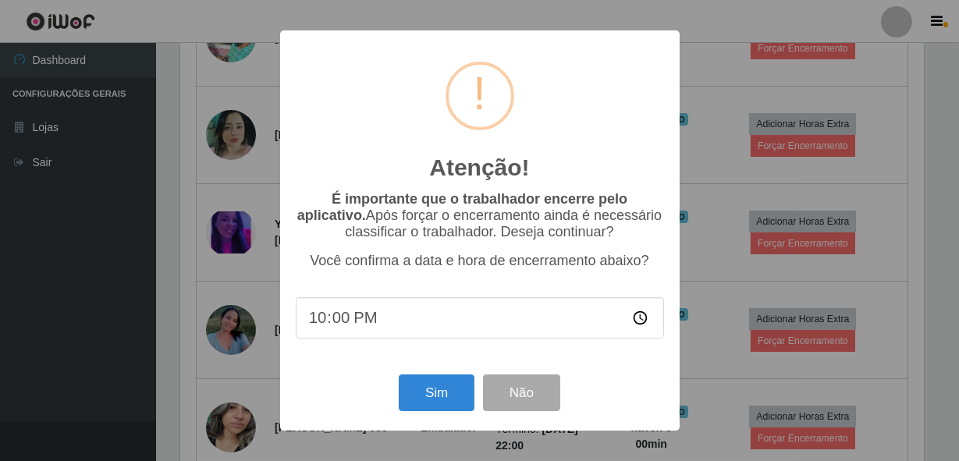
scroll to position [324, 747]
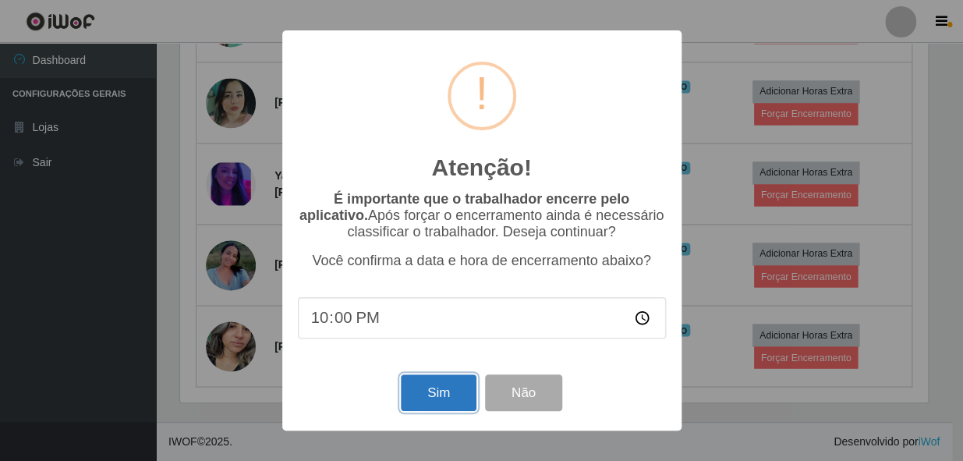
click at [437, 388] on button "Sim" at bounding box center [439, 392] width 76 height 37
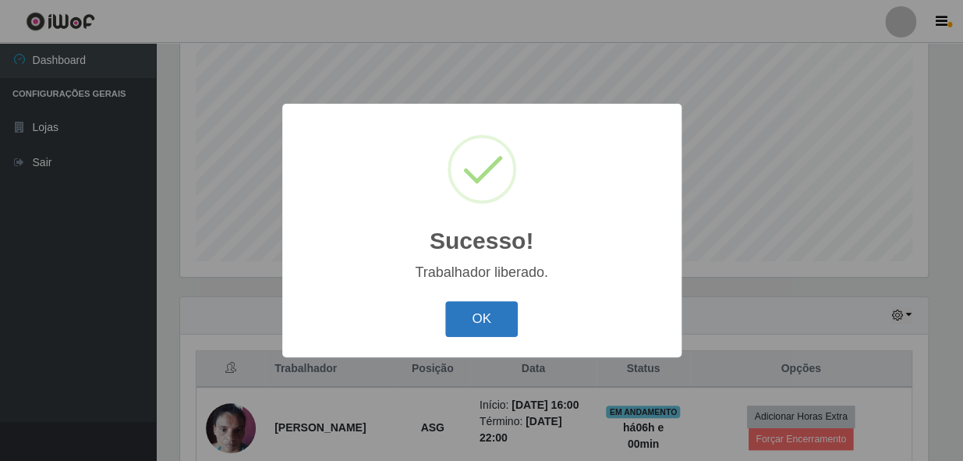
click at [483, 330] on button "OK" at bounding box center [481, 319] width 73 height 37
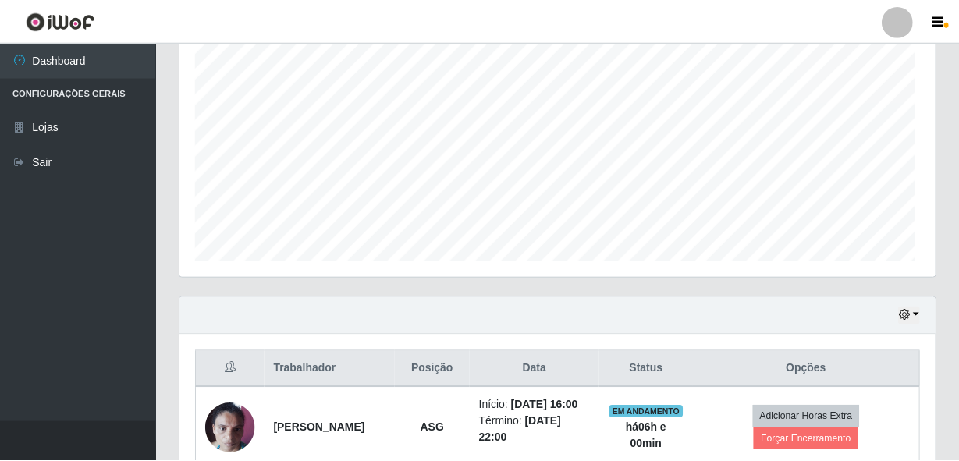
scroll to position [0, 0]
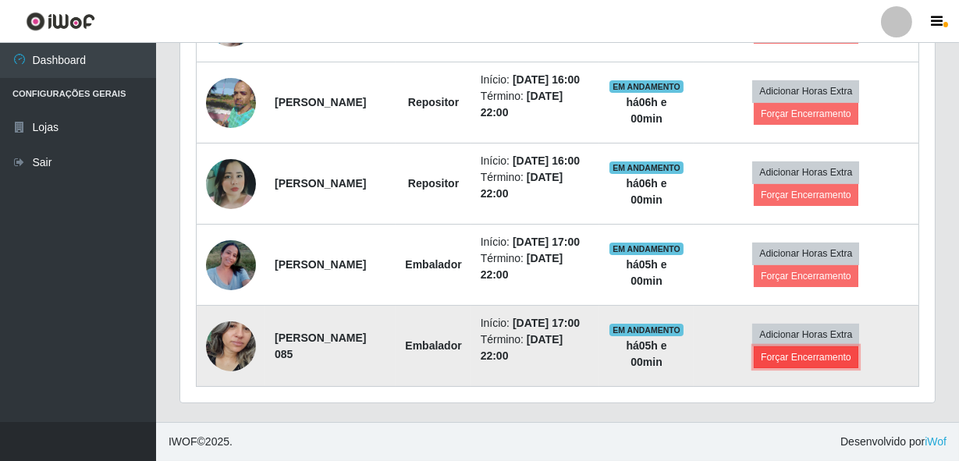
click at [828, 350] on button "Forçar Encerramento" at bounding box center [805, 357] width 105 height 22
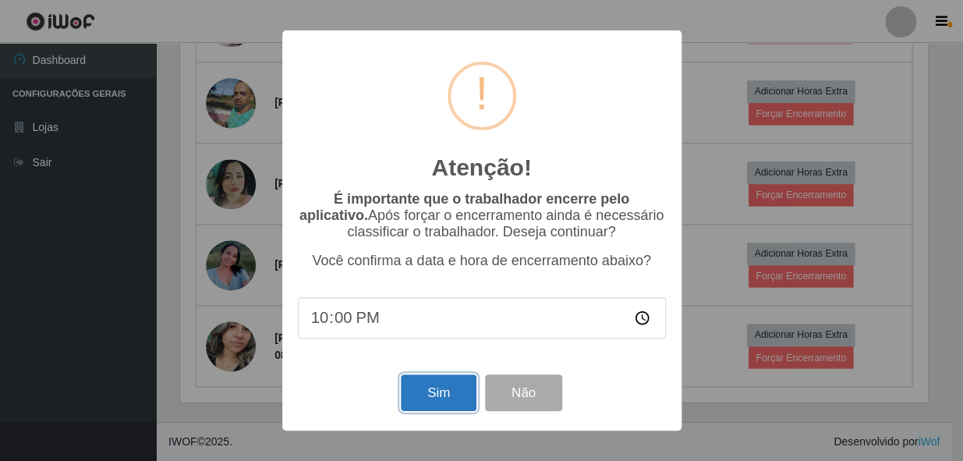
click at [441, 383] on button "Sim" at bounding box center [439, 392] width 76 height 37
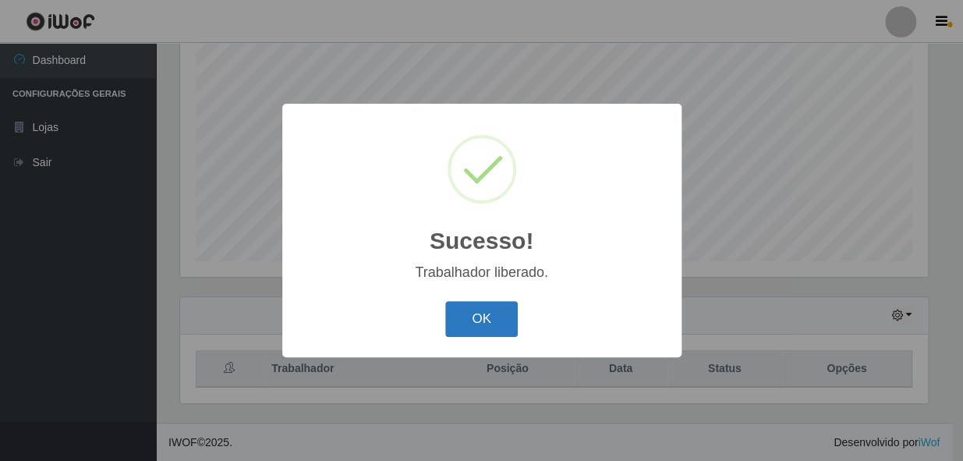
click at [472, 335] on button "OK" at bounding box center [481, 319] width 73 height 37
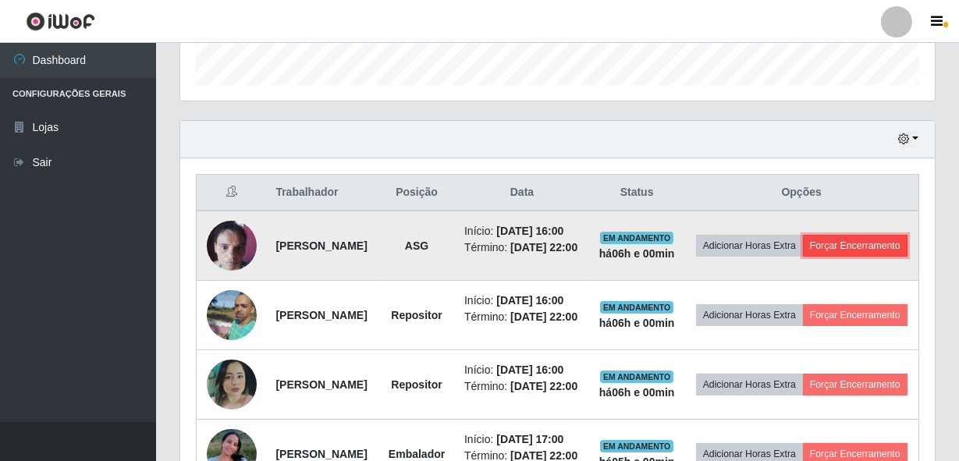
click at [827, 257] on button "Forçar Encerramento" at bounding box center [855, 246] width 105 height 22
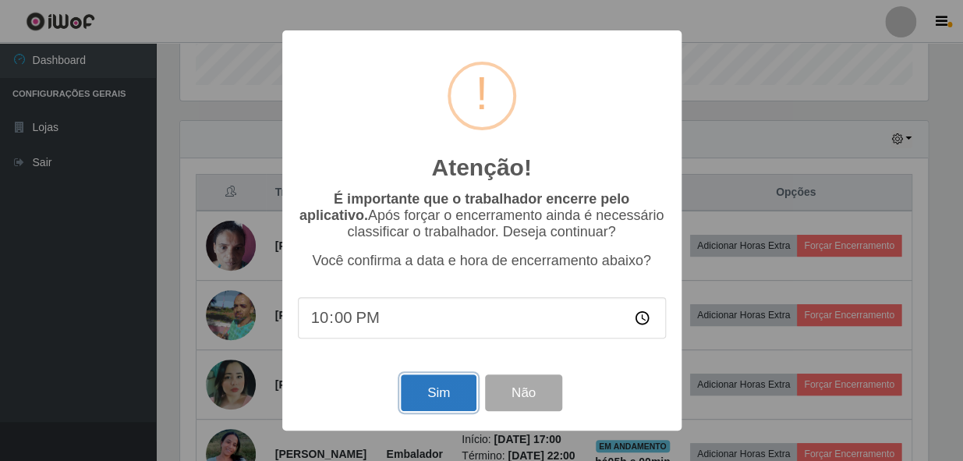
click at [452, 394] on button "Sim" at bounding box center [439, 392] width 76 height 37
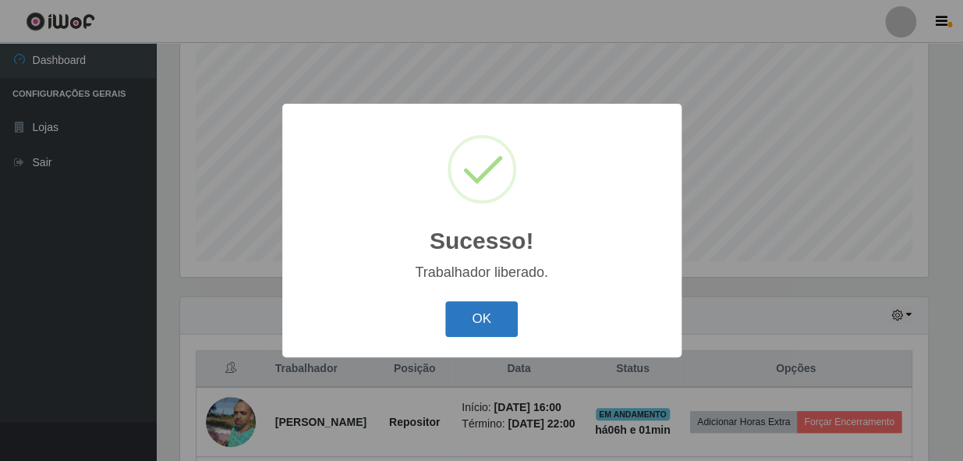
click at [470, 325] on button "OK" at bounding box center [481, 319] width 73 height 37
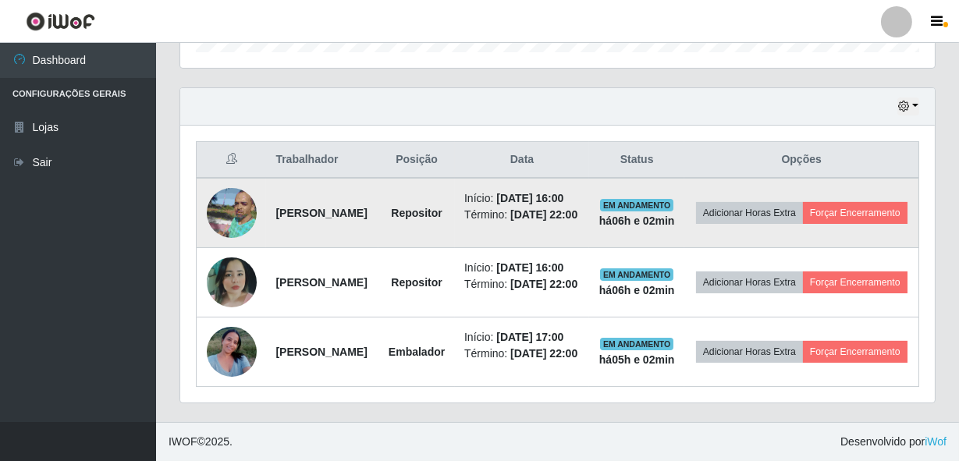
scroll to position [588, 0]
click at [806, 202] on button "Forçar Encerramento" at bounding box center [855, 213] width 105 height 22
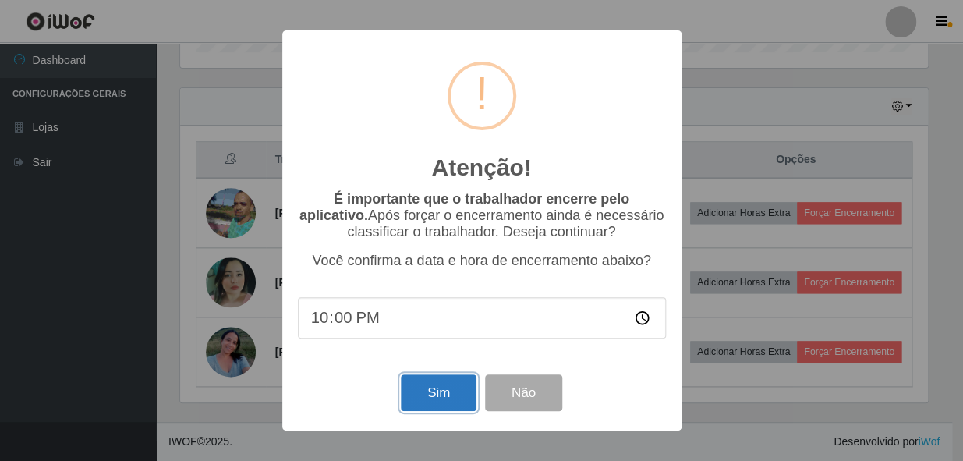
click at [430, 397] on button "Sim" at bounding box center [439, 392] width 76 height 37
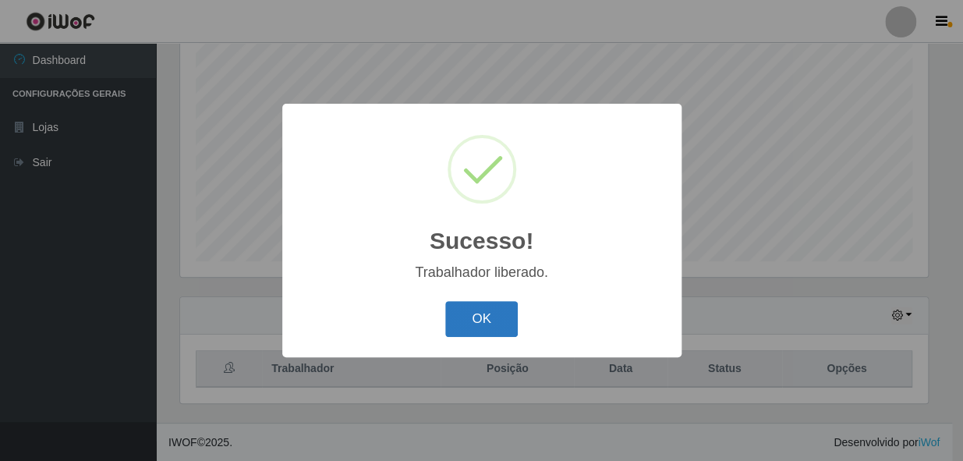
click at [496, 321] on button "OK" at bounding box center [481, 319] width 73 height 37
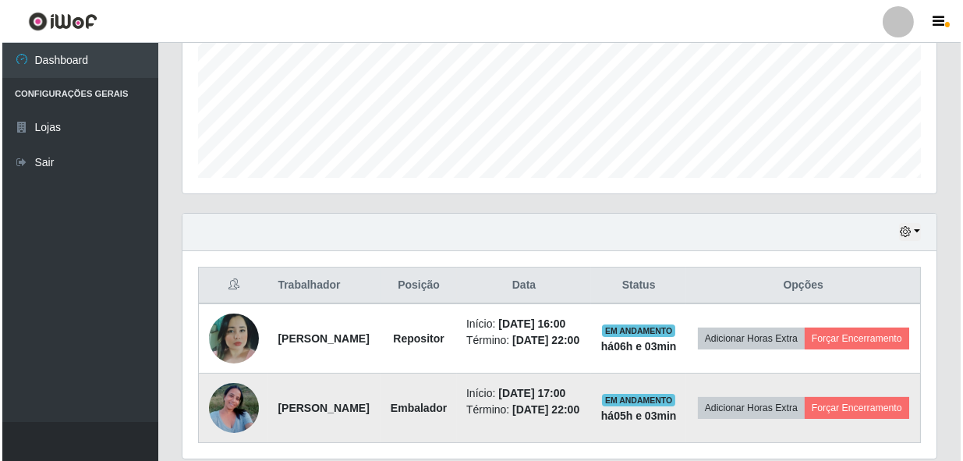
scroll to position [491, 0]
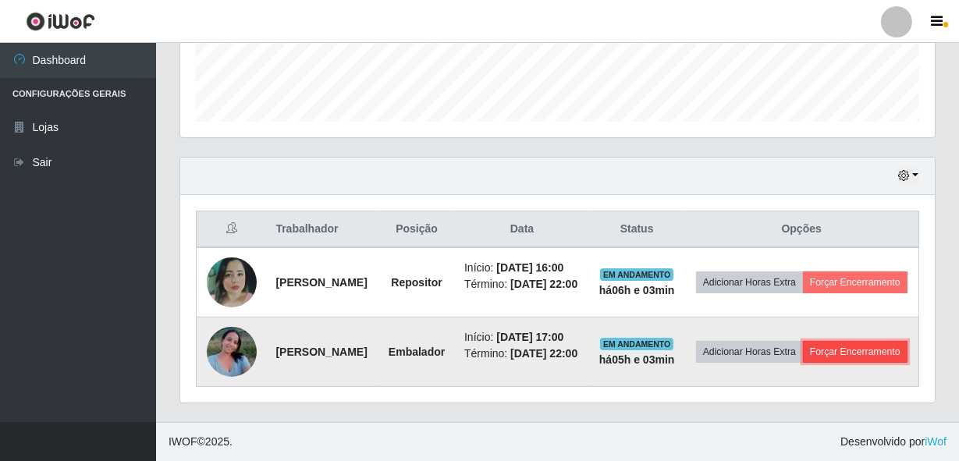
click at [837, 341] on button "Forçar Encerramento" at bounding box center [855, 352] width 105 height 22
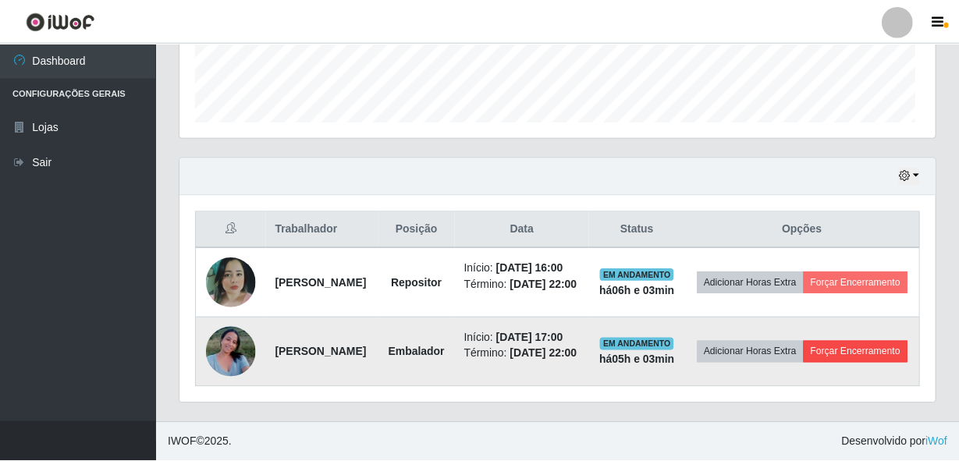
scroll to position [324, 747]
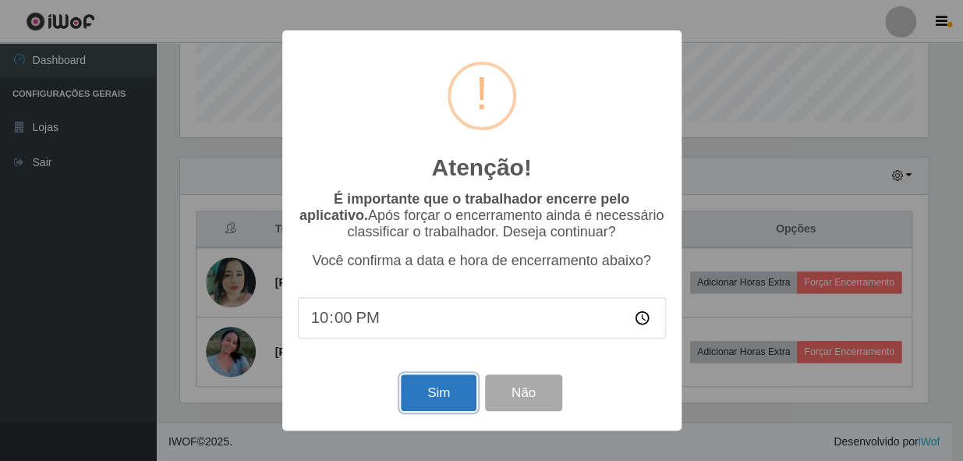
click at [449, 389] on button "Sim" at bounding box center [439, 392] width 76 height 37
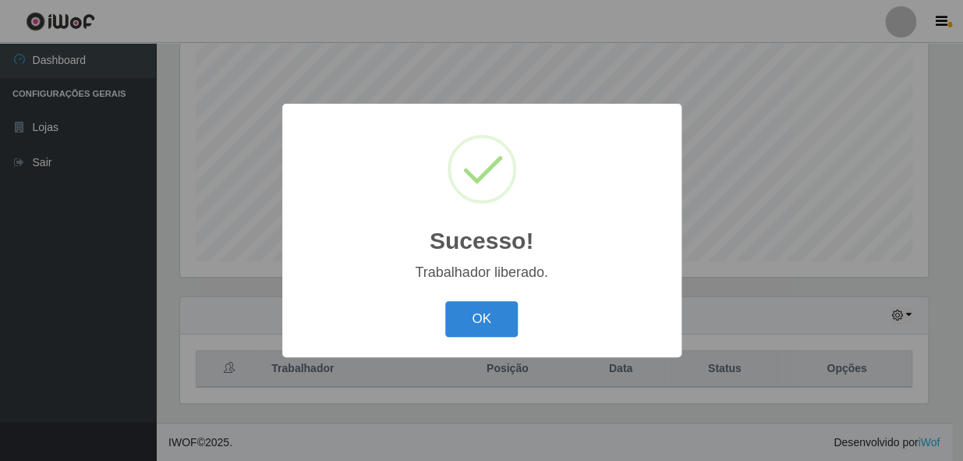
click at [480, 296] on div "OK Cancel" at bounding box center [482, 318] width 368 height 44
click at [485, 311] on button "OK" at bounding box center [481, 319] width 73 height 37
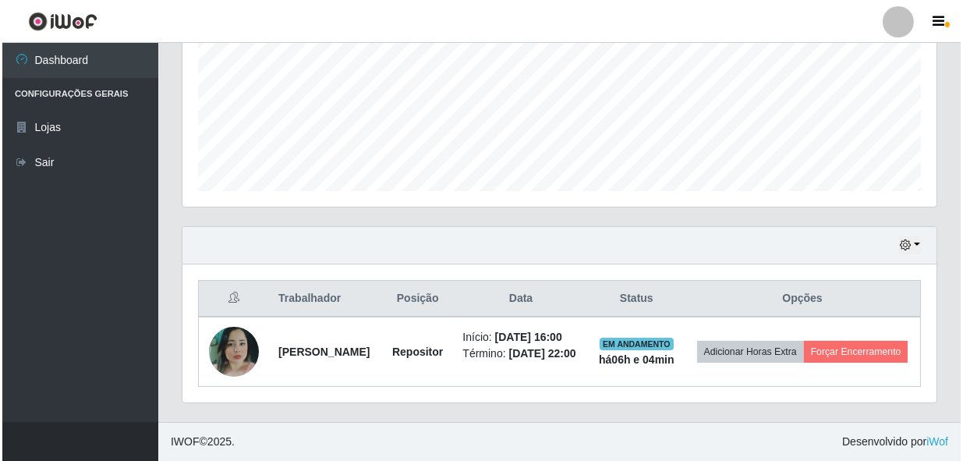
scroll to position [377, 0]
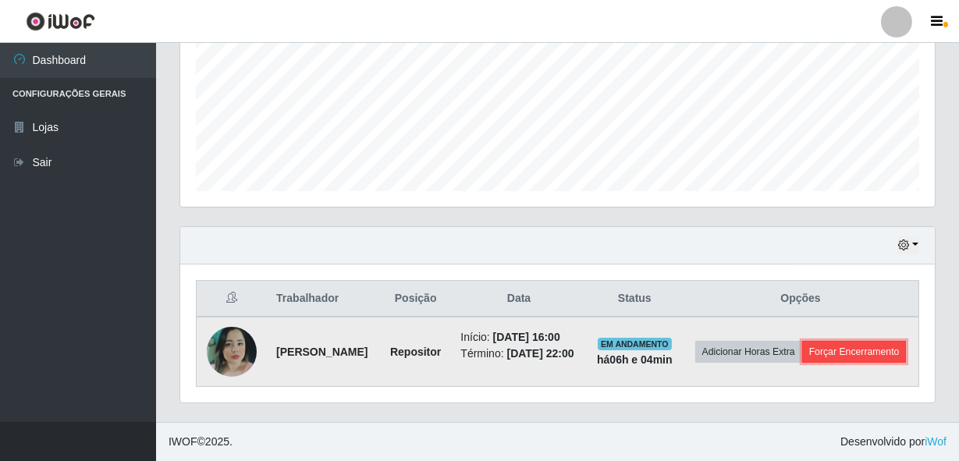
click at [802, 361] on button "Forçar Encerramento" at bounding box center [854, 352] width 105 height 22
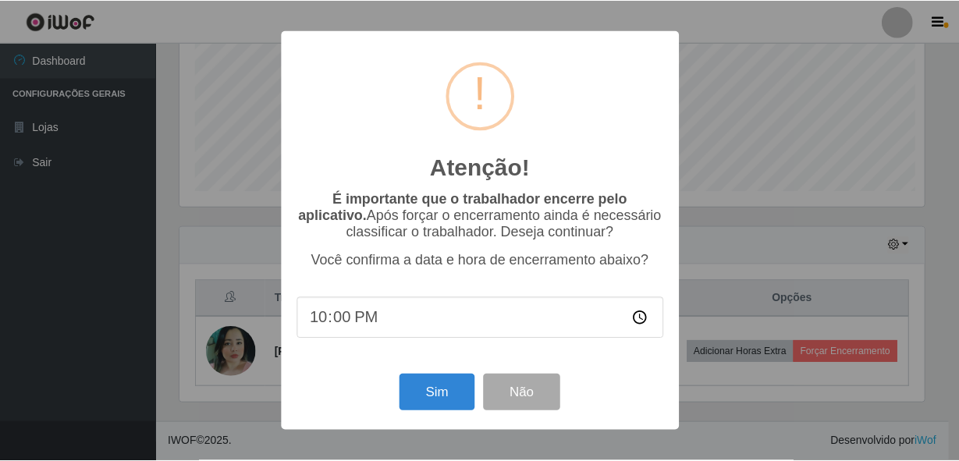
scroll to position [324, 747]
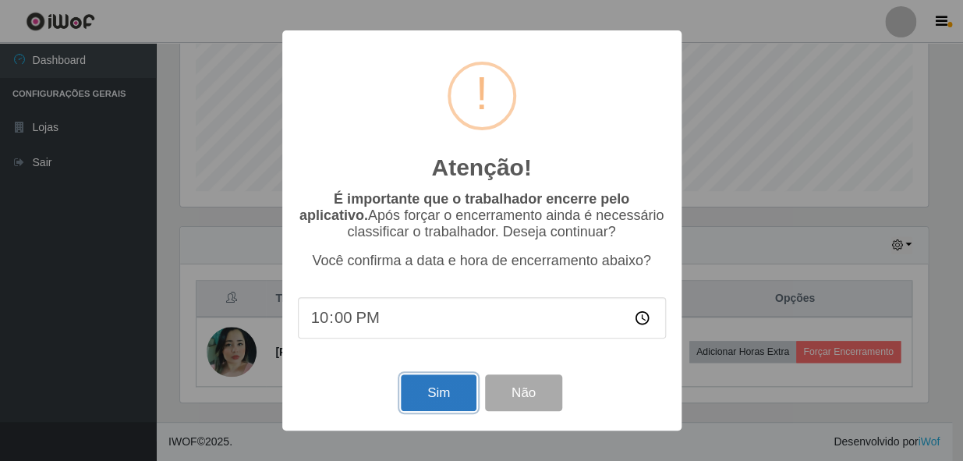
click at [421, 387] on button "Sim" at bounding box center [439, 392] width 76 height 37
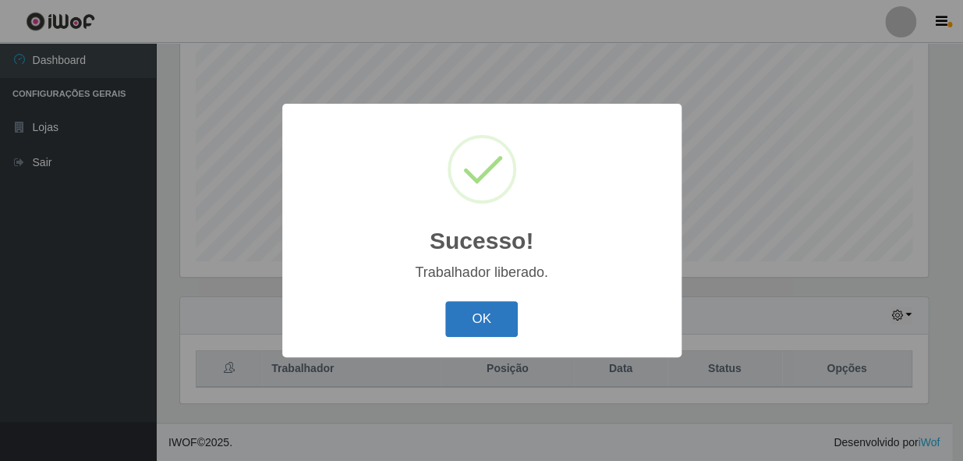
click at [468, 303] on button "OK" at bounding box center [481, 319] width 73 height 37
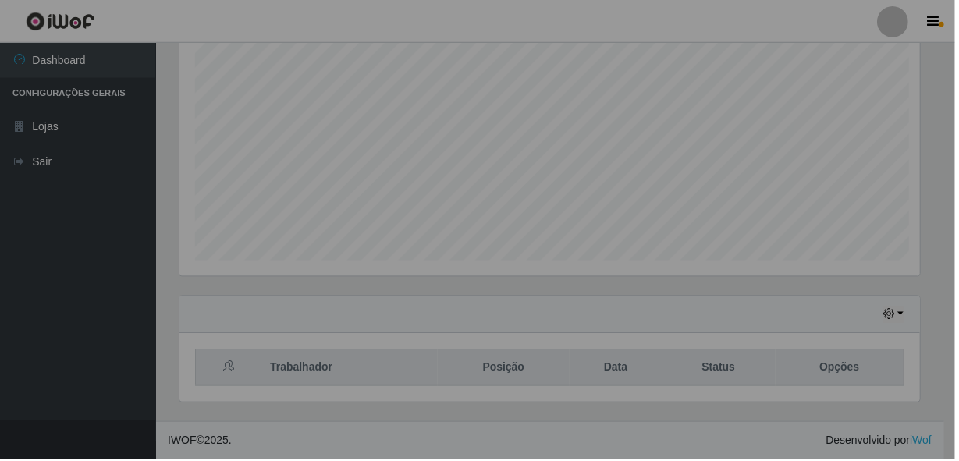
scroll to position [324, 754]
